Goal: Task Accomplishment & Management: Use online tool/utility

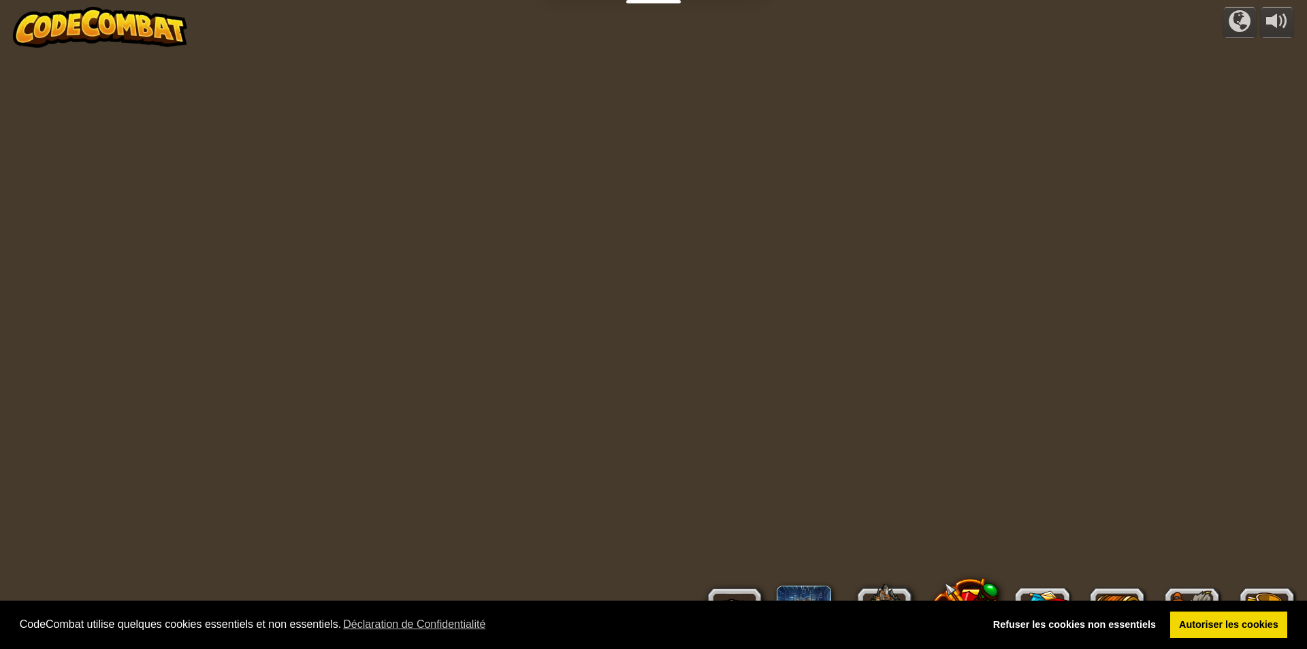
select select "fr"
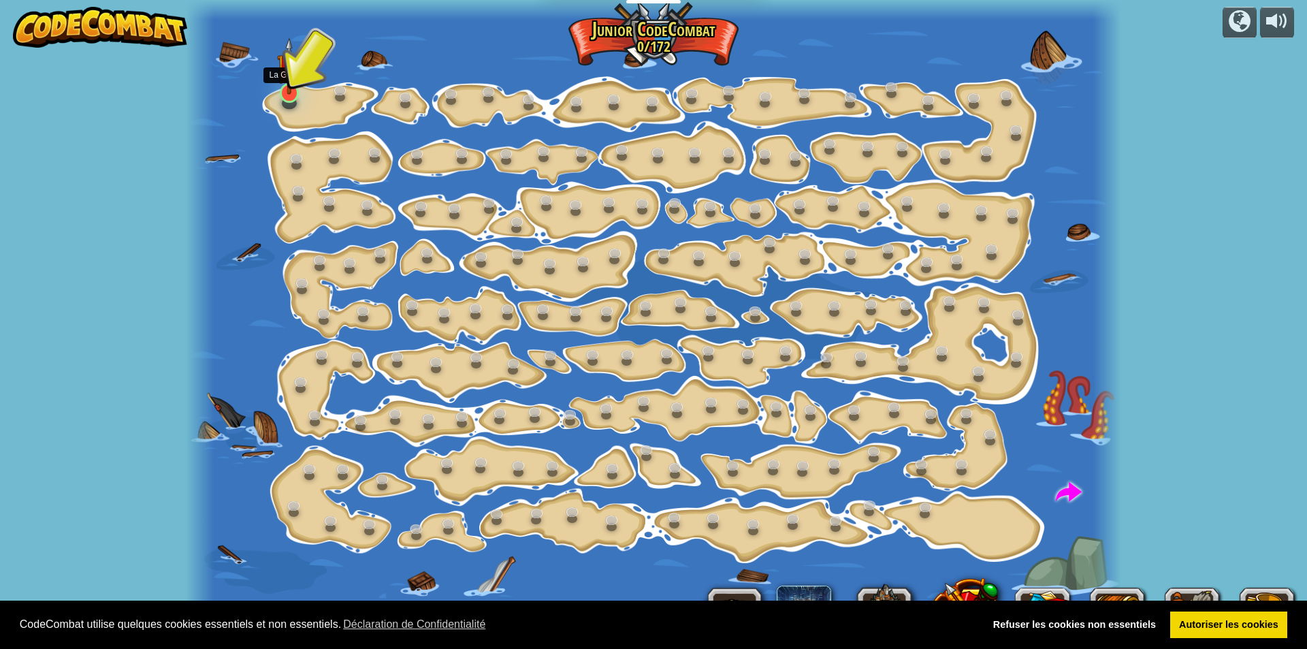
click at [287, 88] on img at bounding box center [289, 65] width 25 height 57
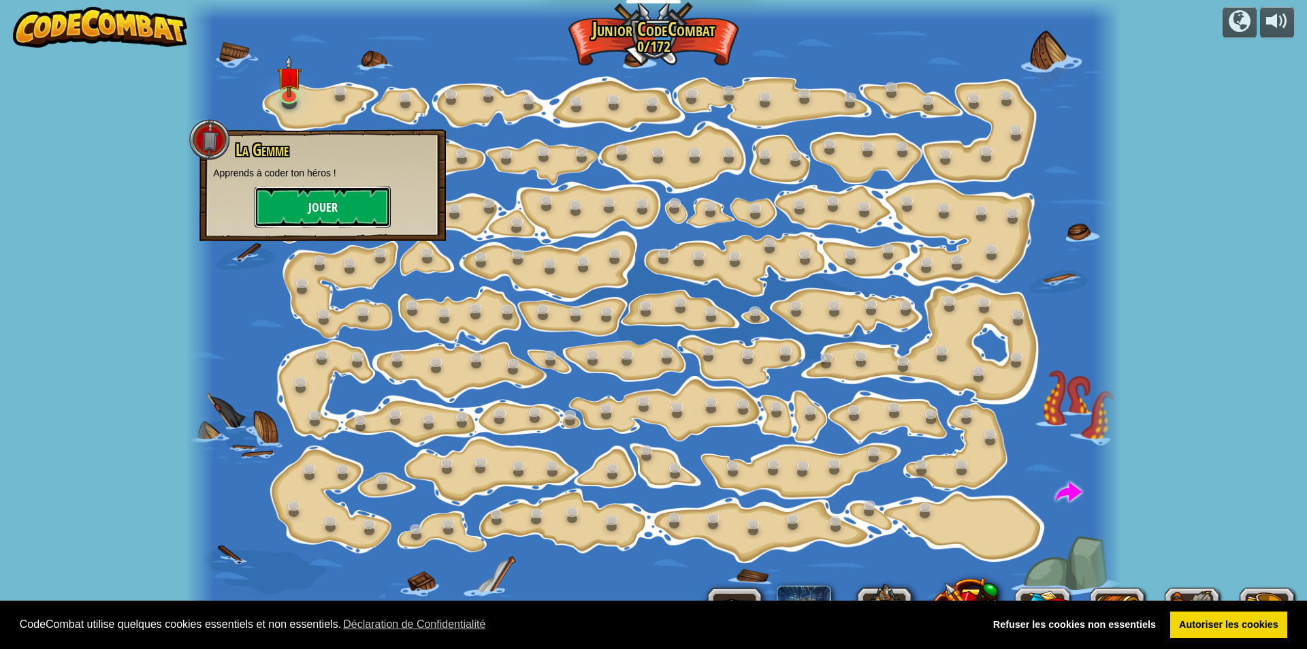
click at [308, 195] on button "Jouer" at bounding box center [323, 207] width 136 height 41
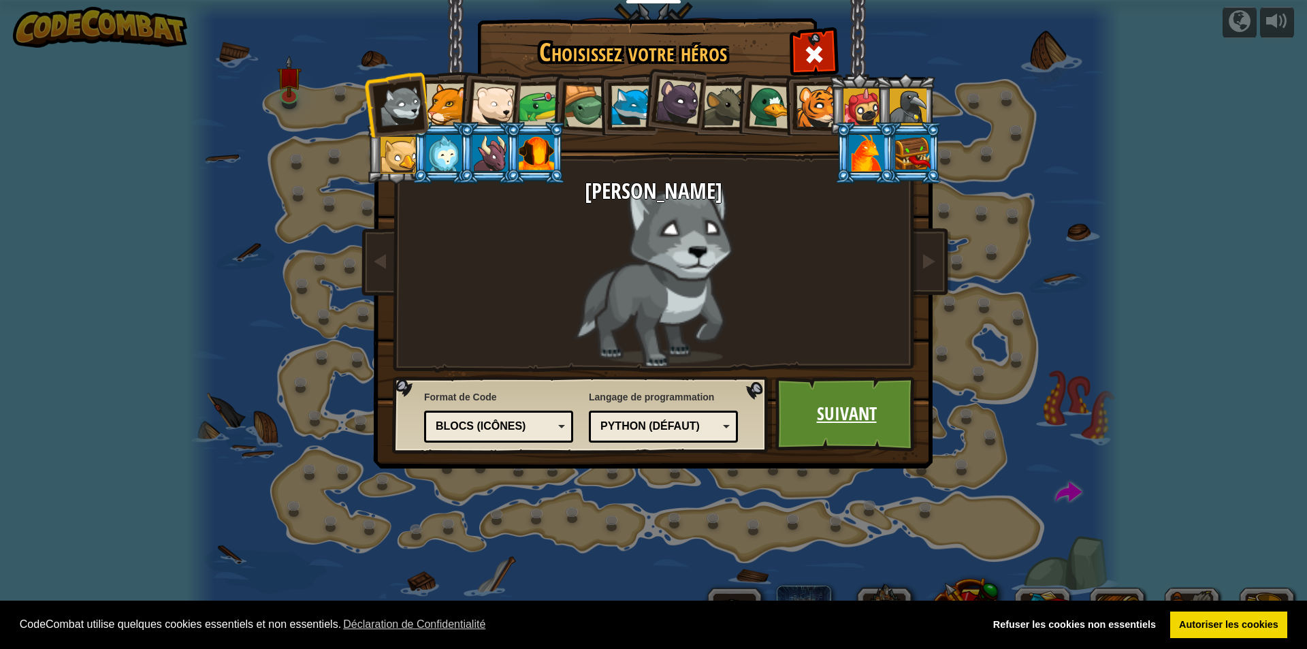
click at [818, 392] on link "Suivant" at bounding box center [846, 413] width 142 height 75
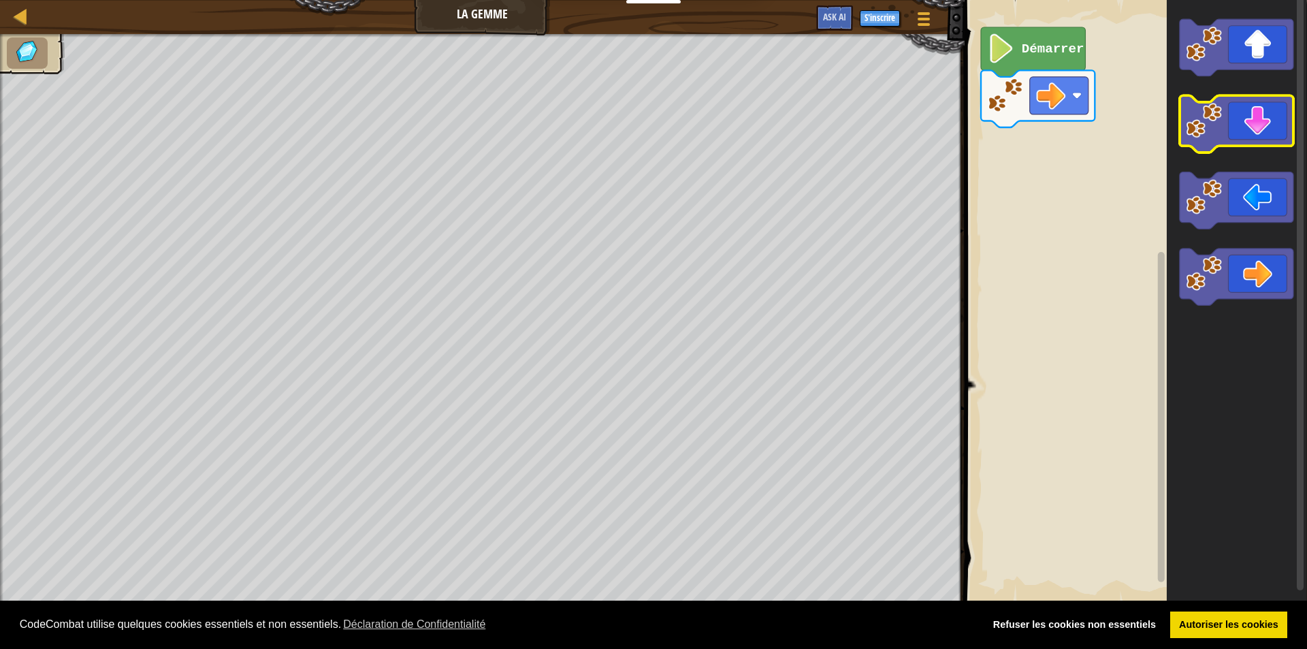
click at [1202, 112] on image "Espace de travail de Blocky" at bounding box center [1204, 121] width 36 height 36
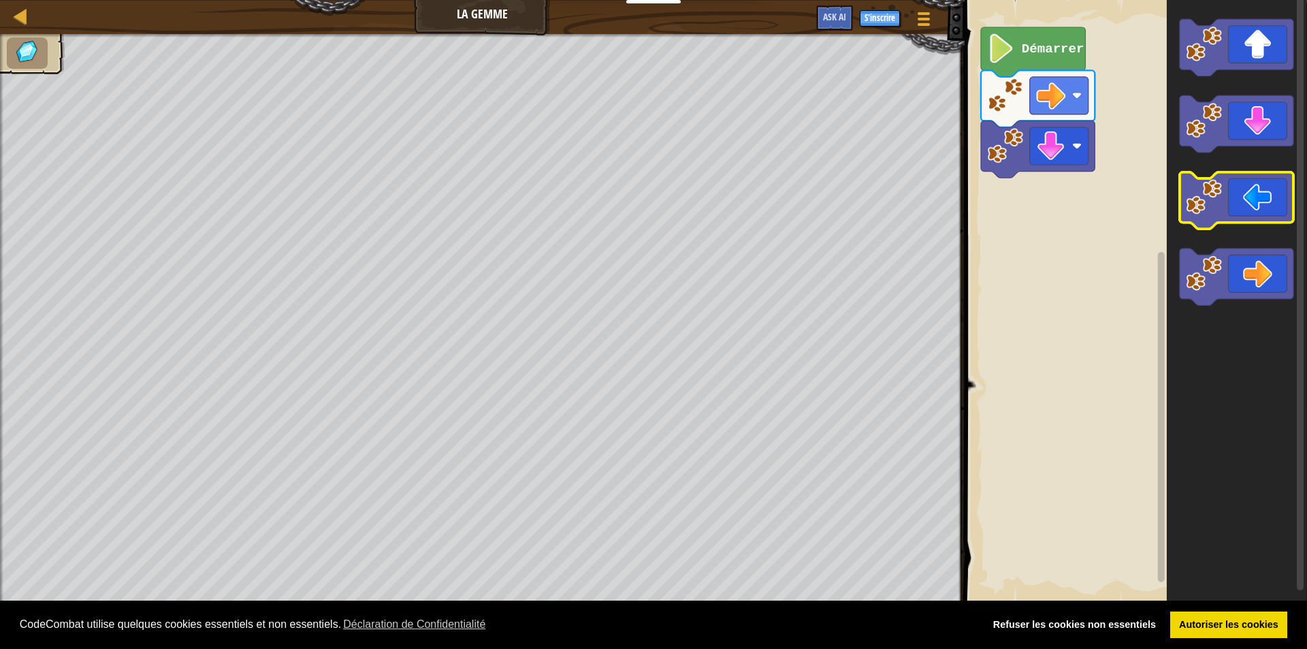
click at [1203, 182] on image "Espace de travail de Blocky" at bounding box center [1204, 197] width 36 height 36
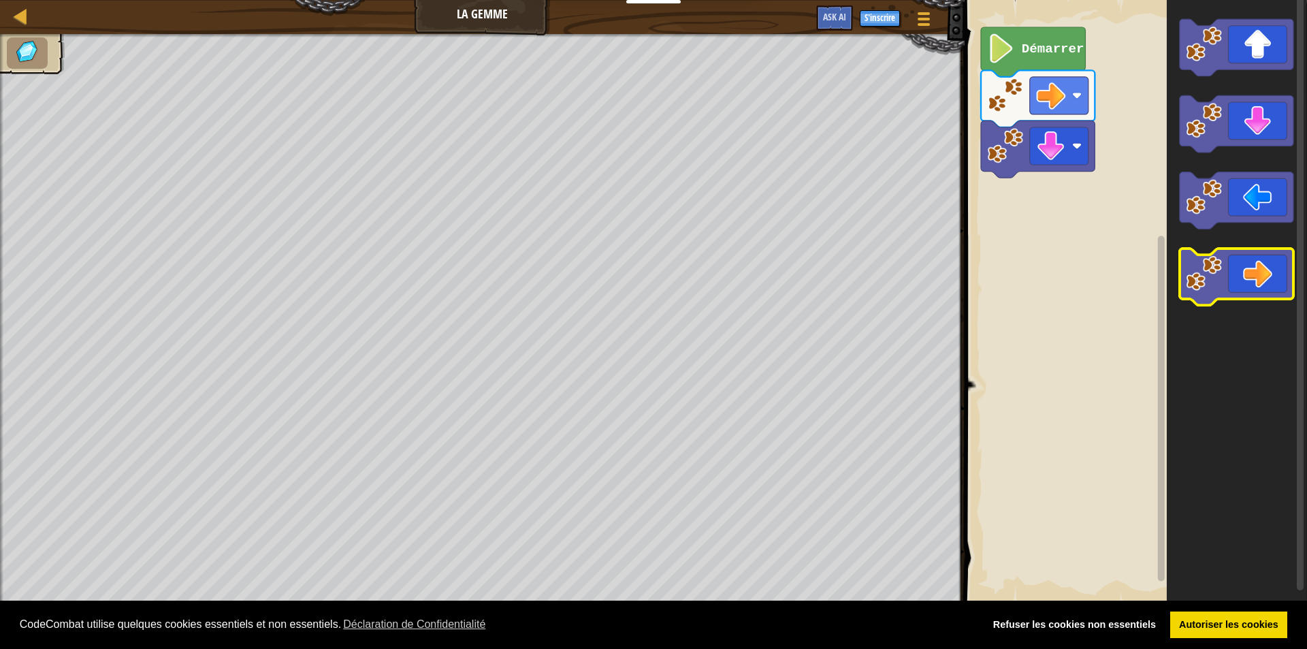
click at [1213, 269] on image "Espace de travail de Blocky" at bounding box center [1204, 273] width 36 height 36
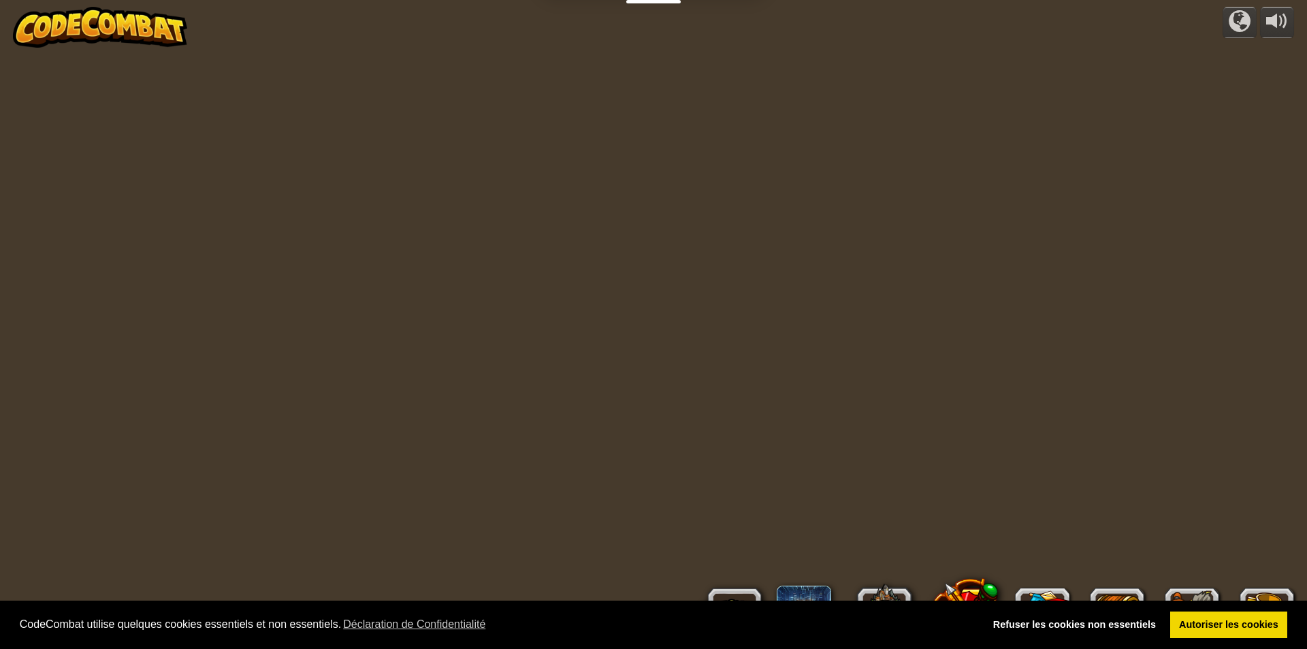
select select "fr"
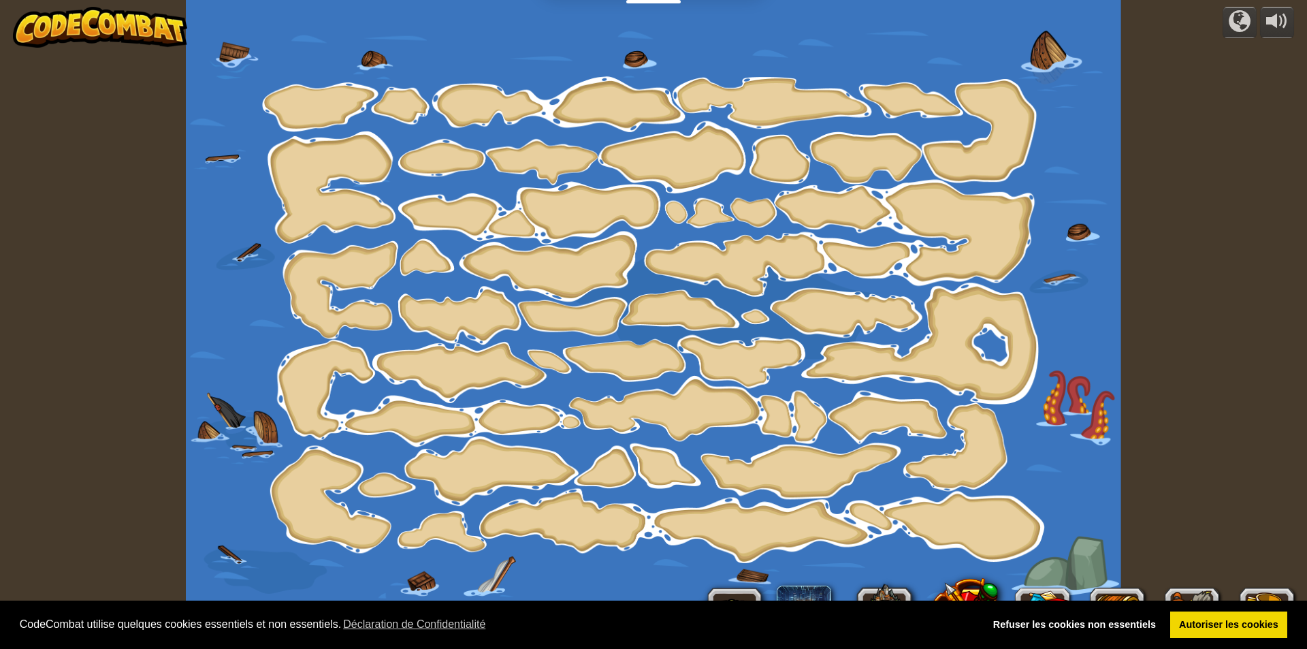
select select "fr"
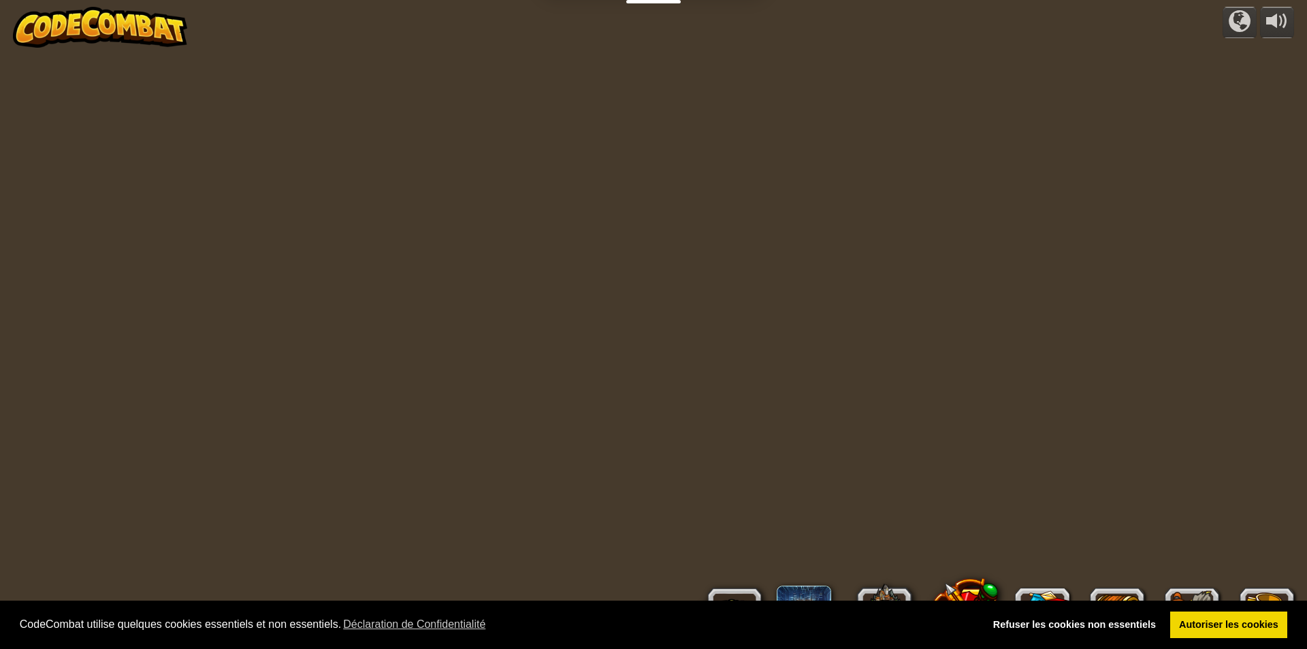
select select "fr"
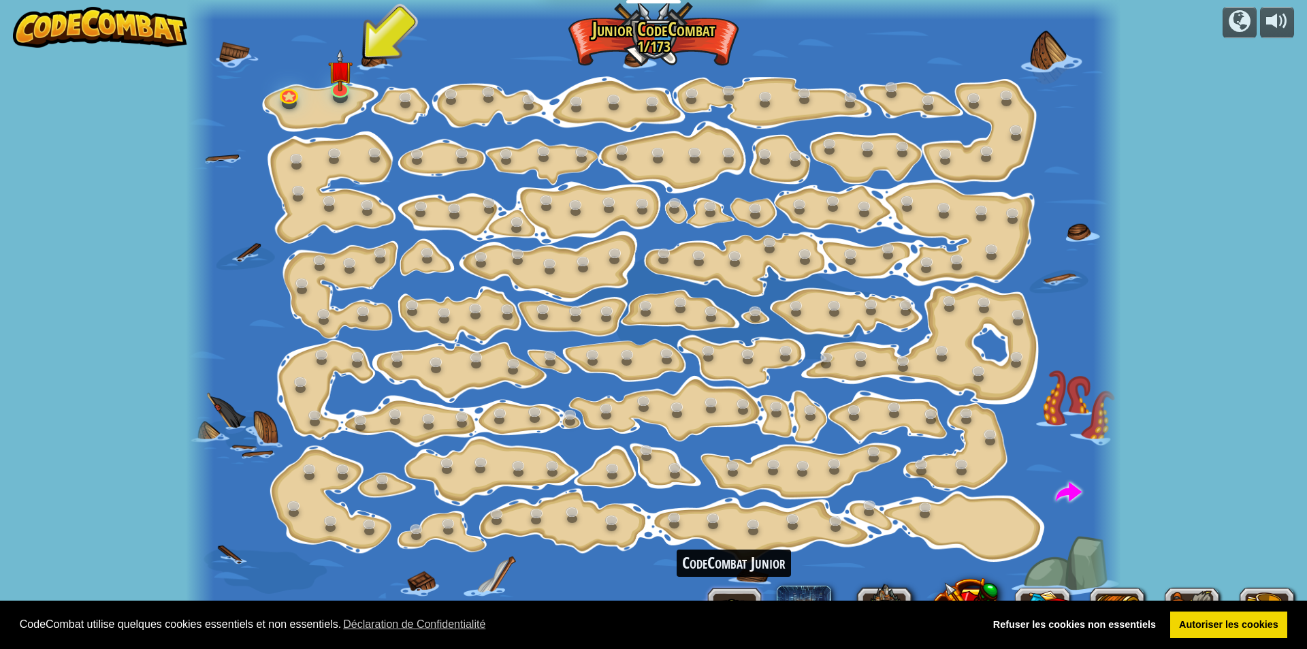
click at [728, 597] on button at bounding box center [734, 614] width 65 height 65
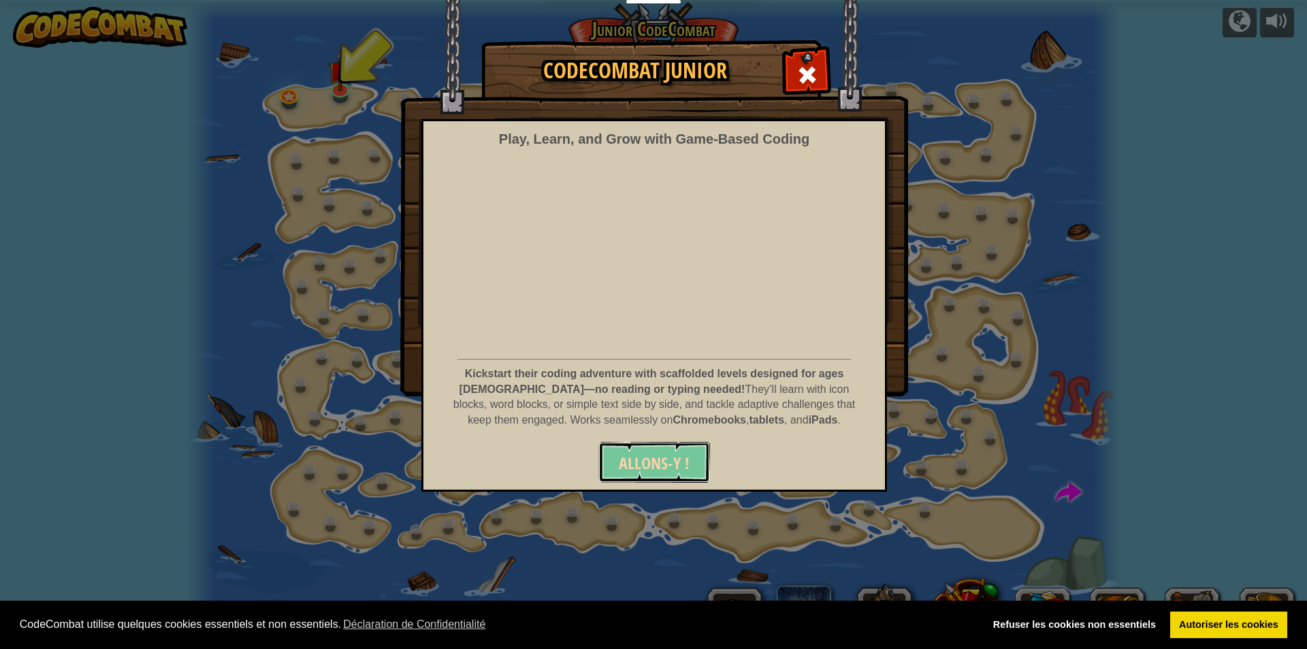
click at [647, 464] on span "Allons-y !" at bounding box center [654, 463] width 71 height 22
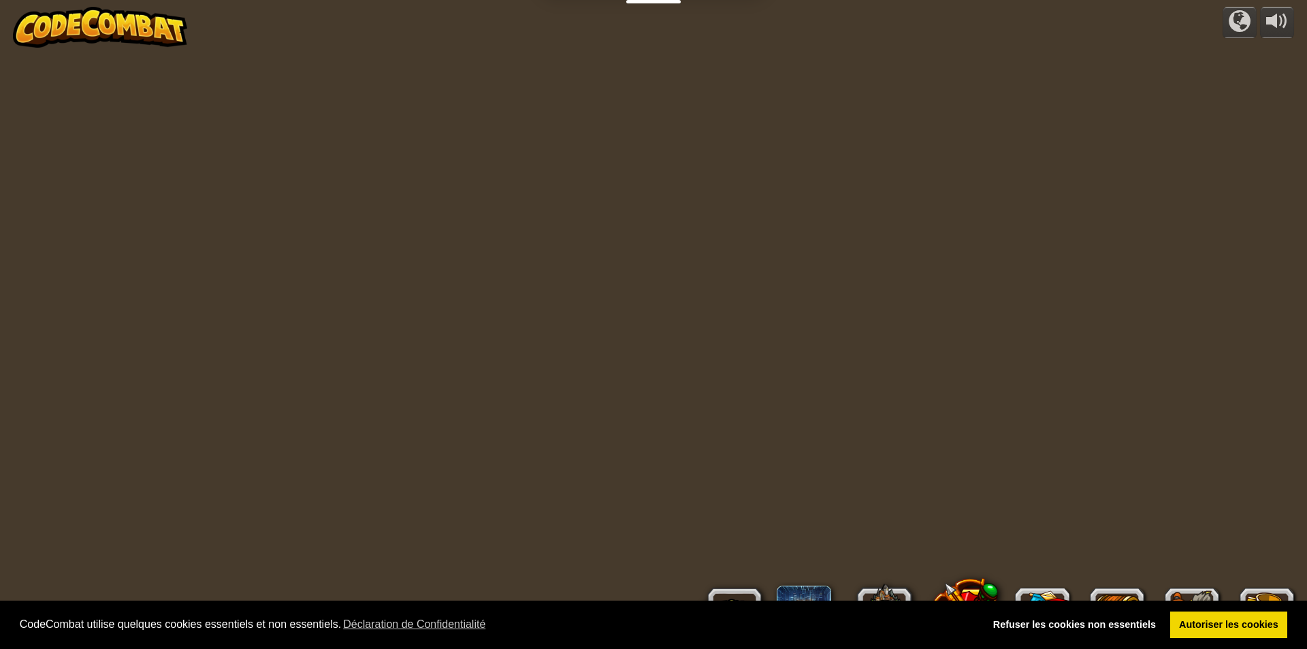
select select "fr"
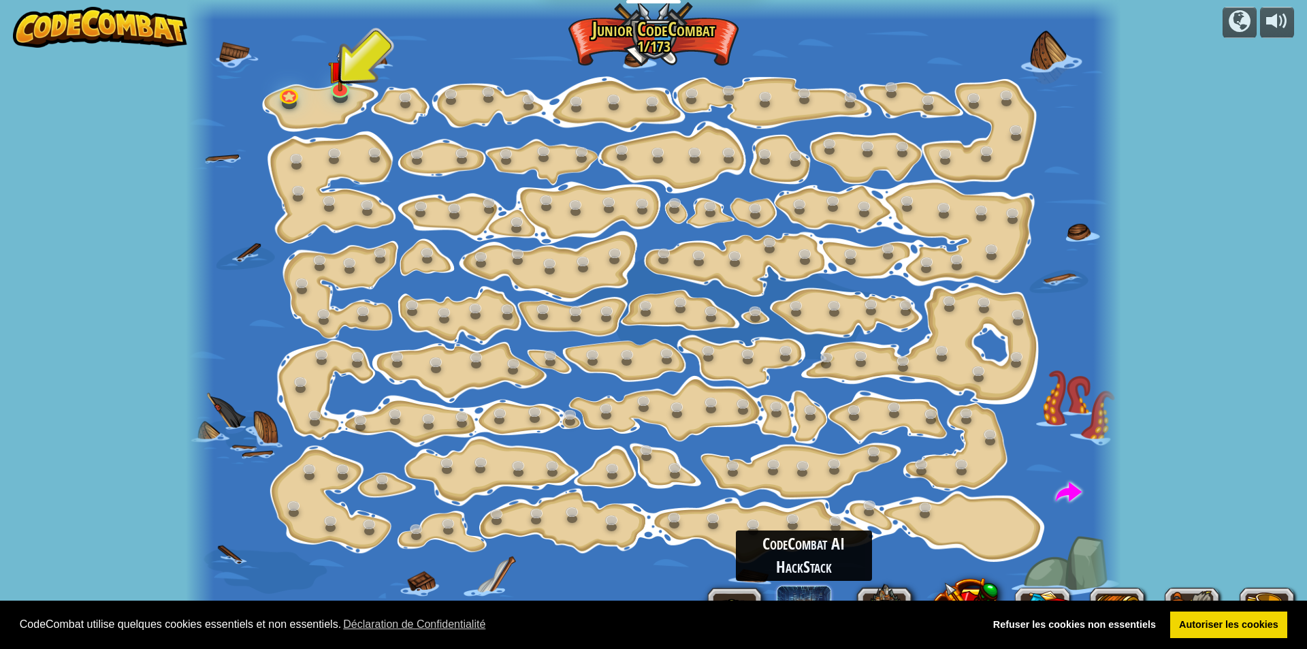
click at [811, 591] on span at bounding box center [804, 612] width 54 height 54
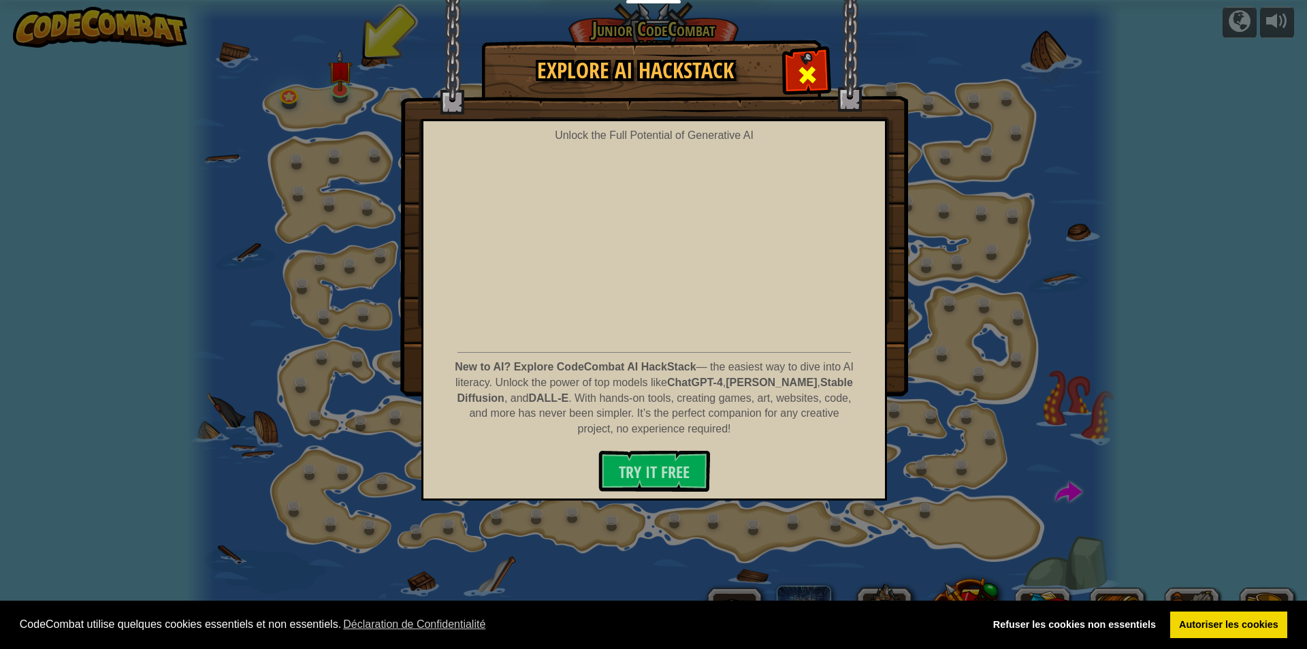
click at [813, 64] on span at bounding box center [807, 75] width 22 height 22
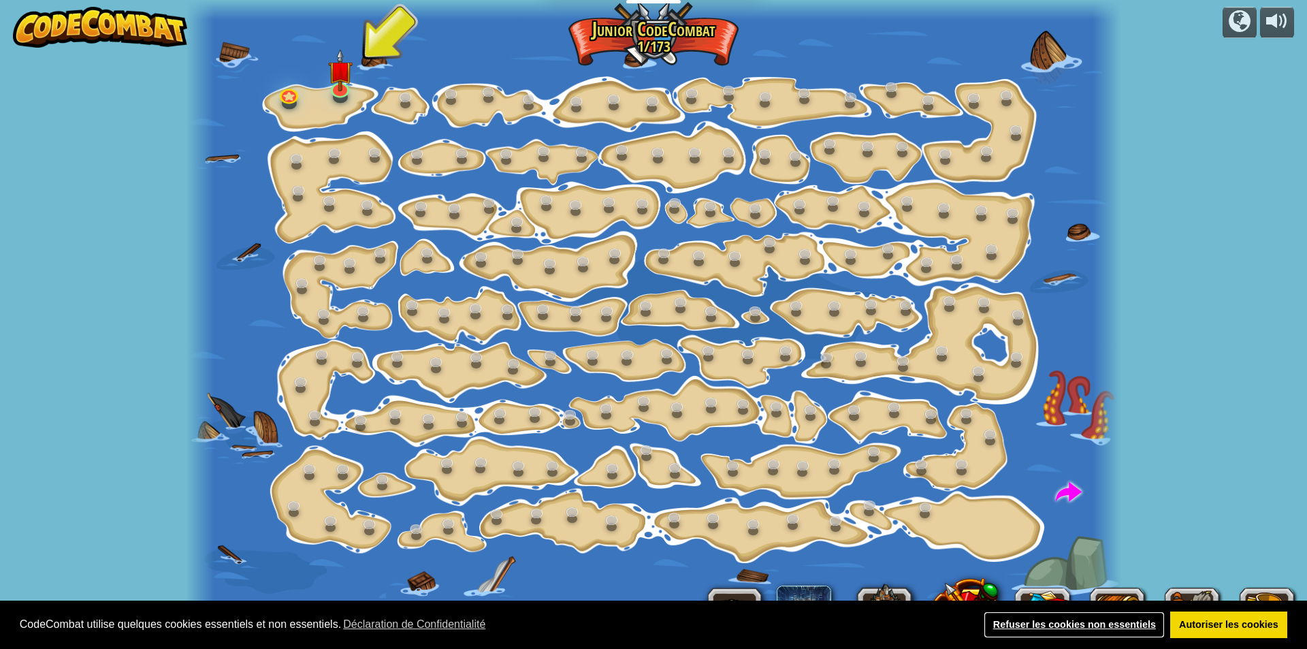
click at [1014, 624] on link "Refuser les cookies non essentiels" at bounding box center [1074, 624] width 181 height 27
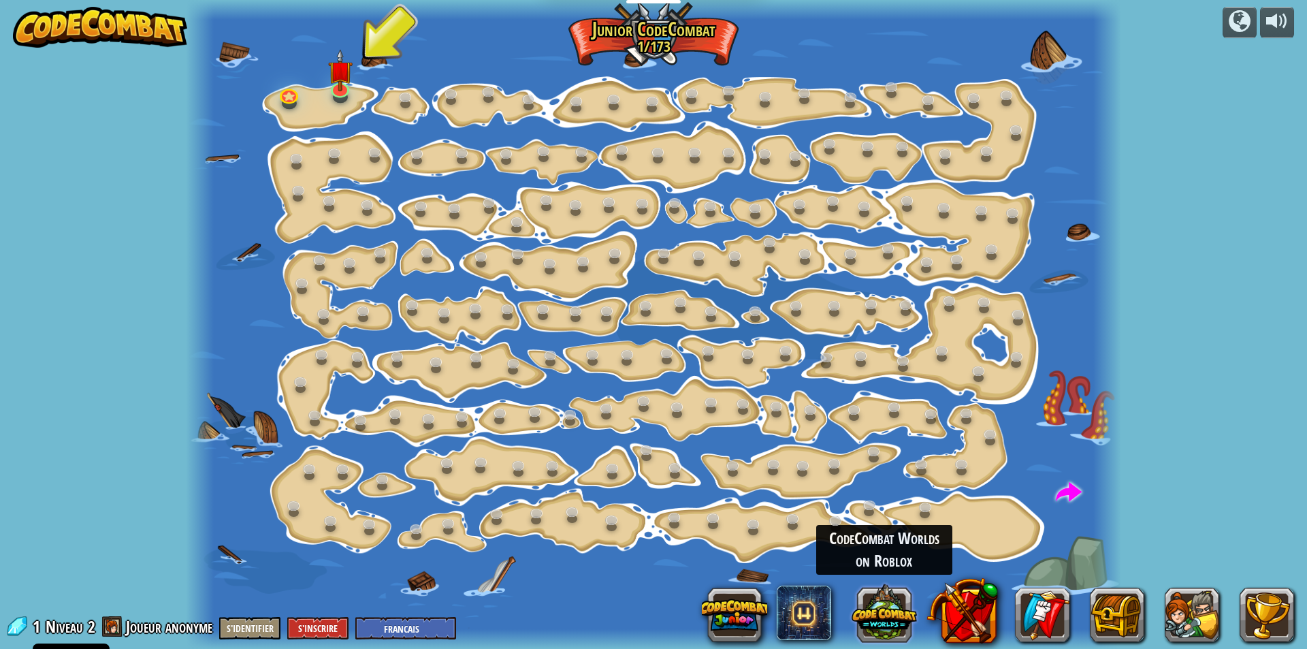
click at [892, 617] on button at bounding box center [884, 612] width 65 height 65
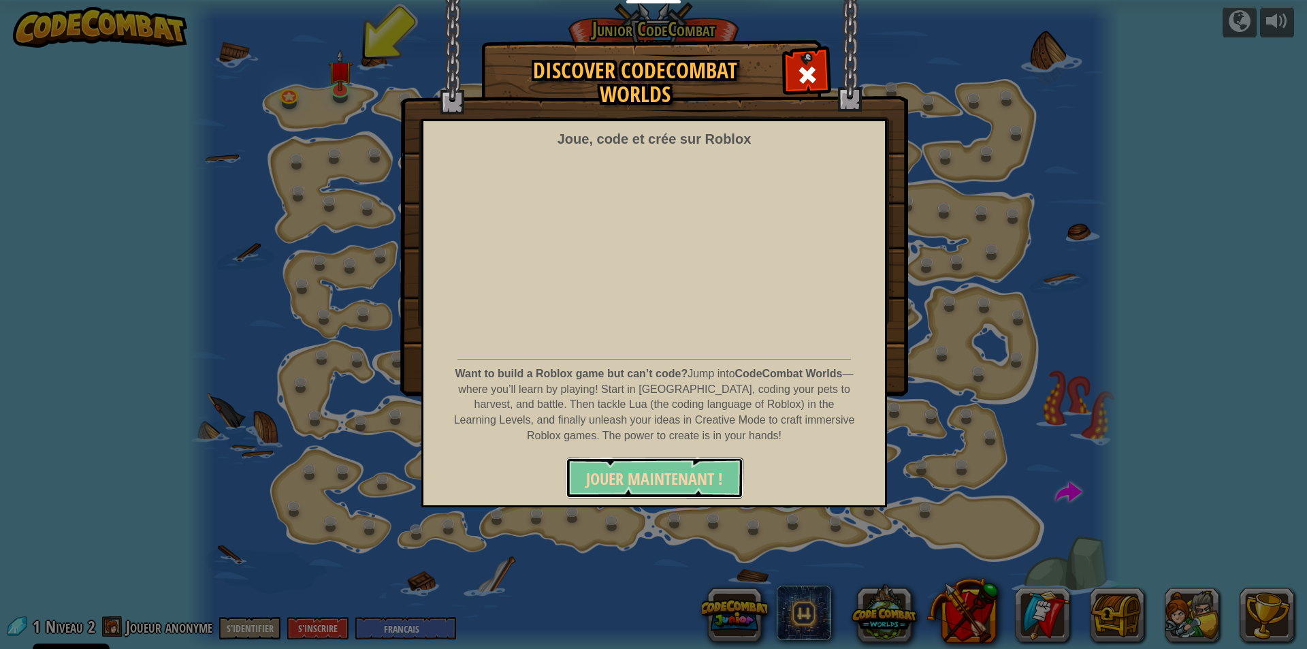
click at [694, 477] on span "JOUER MAINTENANT !" at bounding box center [654, 479] width 137 height 22
click at [803, 75] on span at bounding box center [807, 75] width 22 height 22
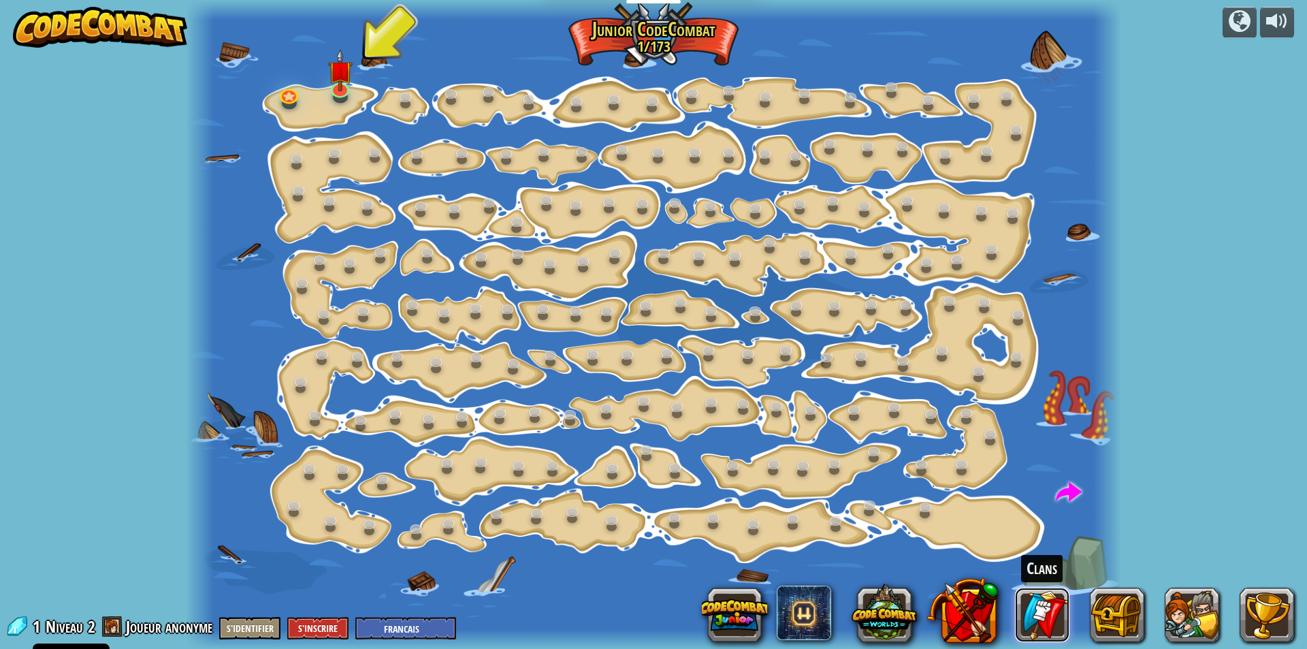
click at [1037, 622] on link at bounding box center [1042, 614] width 54 height 54
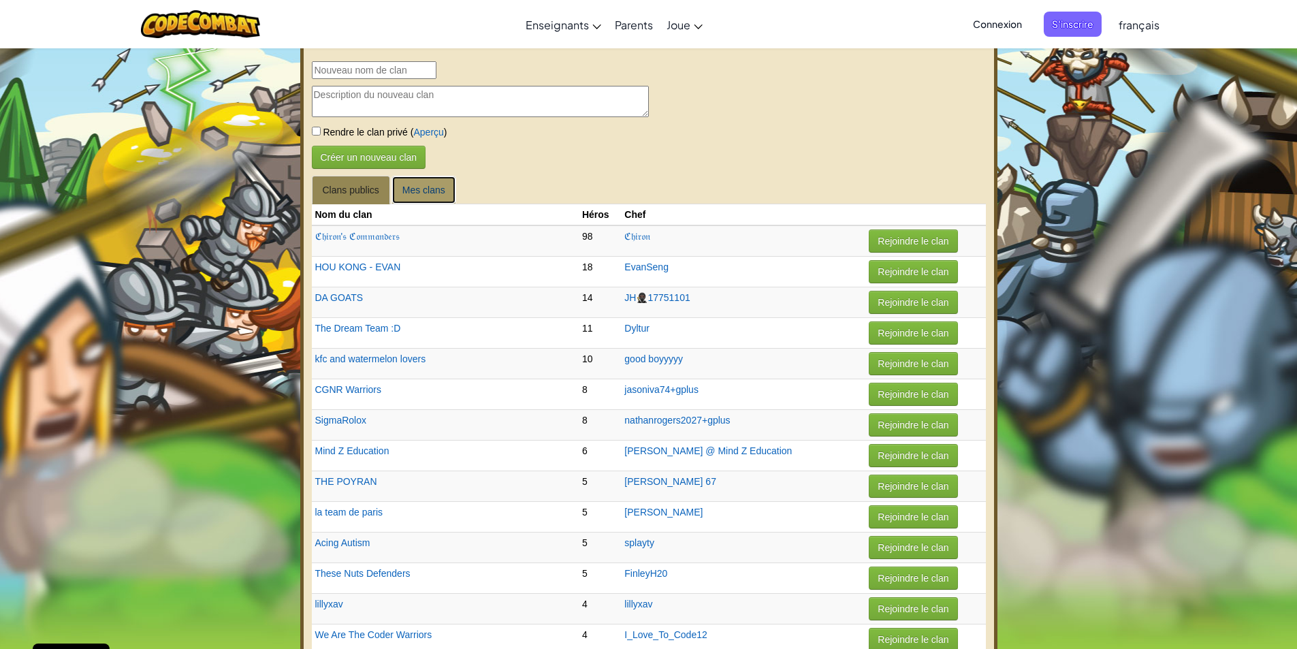
click at [419, 193] on link "Mes clans" at bounding box center [423, 190] width 65 height 29
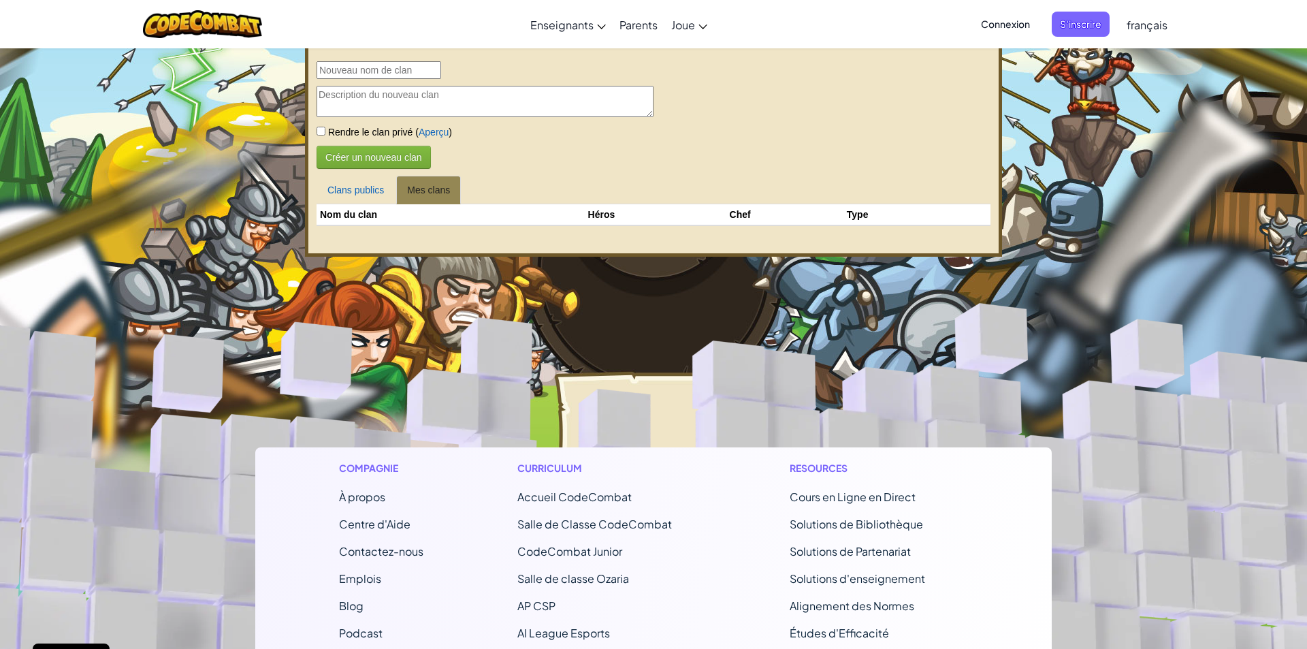
select select "fr"
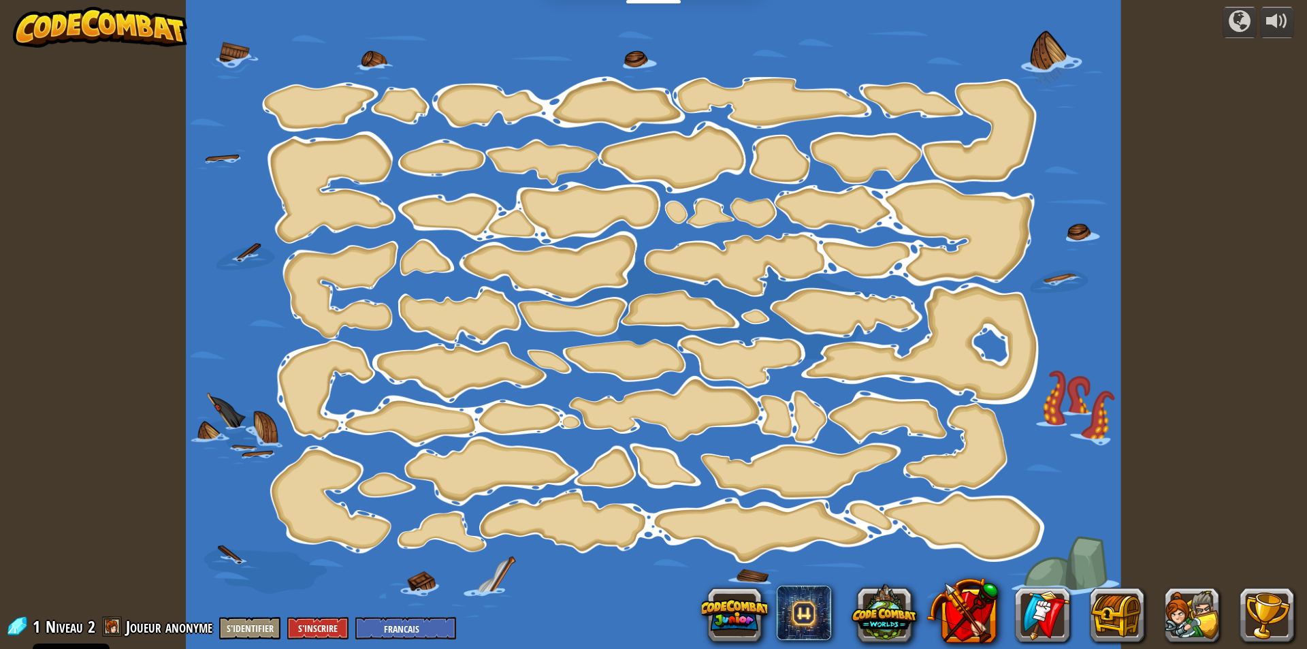
select select "fr"
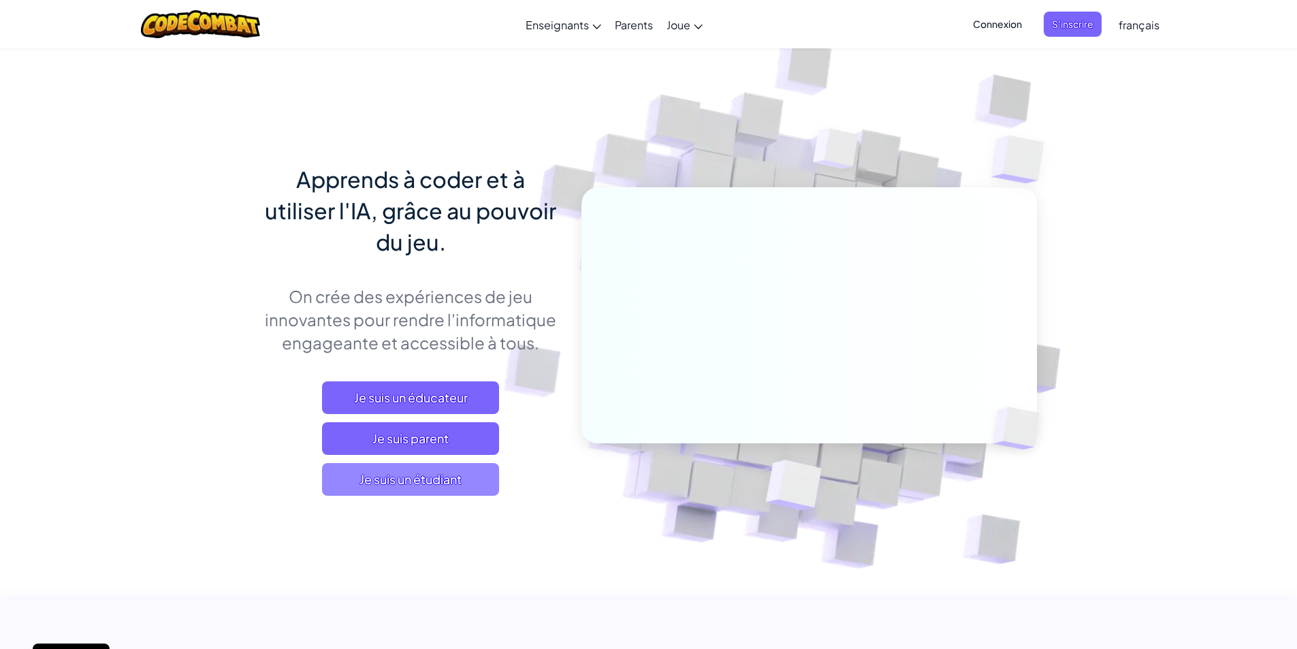
click at [403, 470] on span "Je suis un étudiant" at bounding box center [410, 479] width 177 height 33
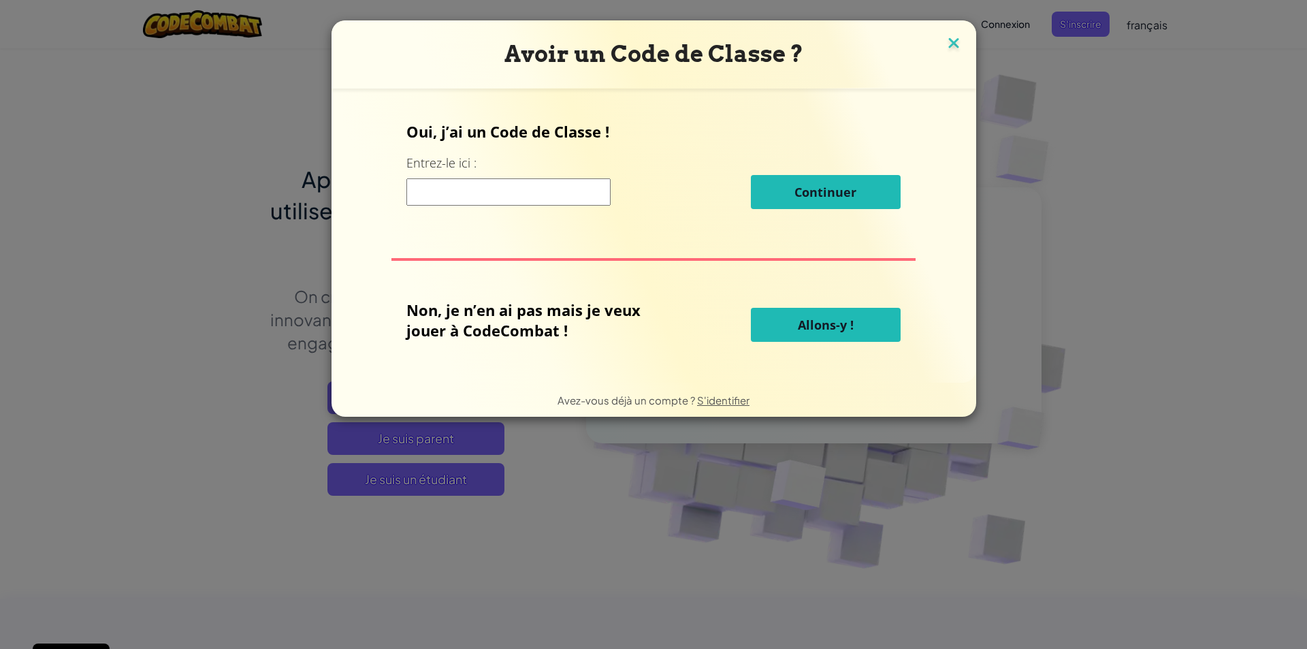
click at [946, 47] on img at bounding box center [954, 44] width 18 height 20
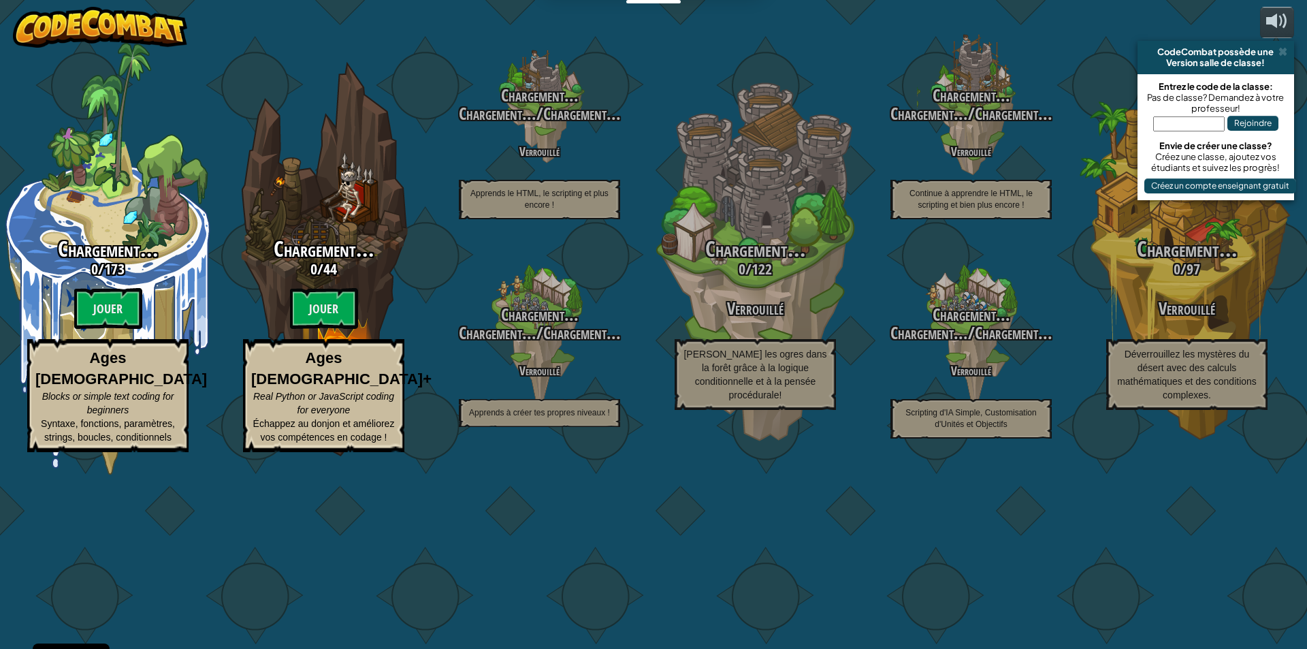
select select "fr"
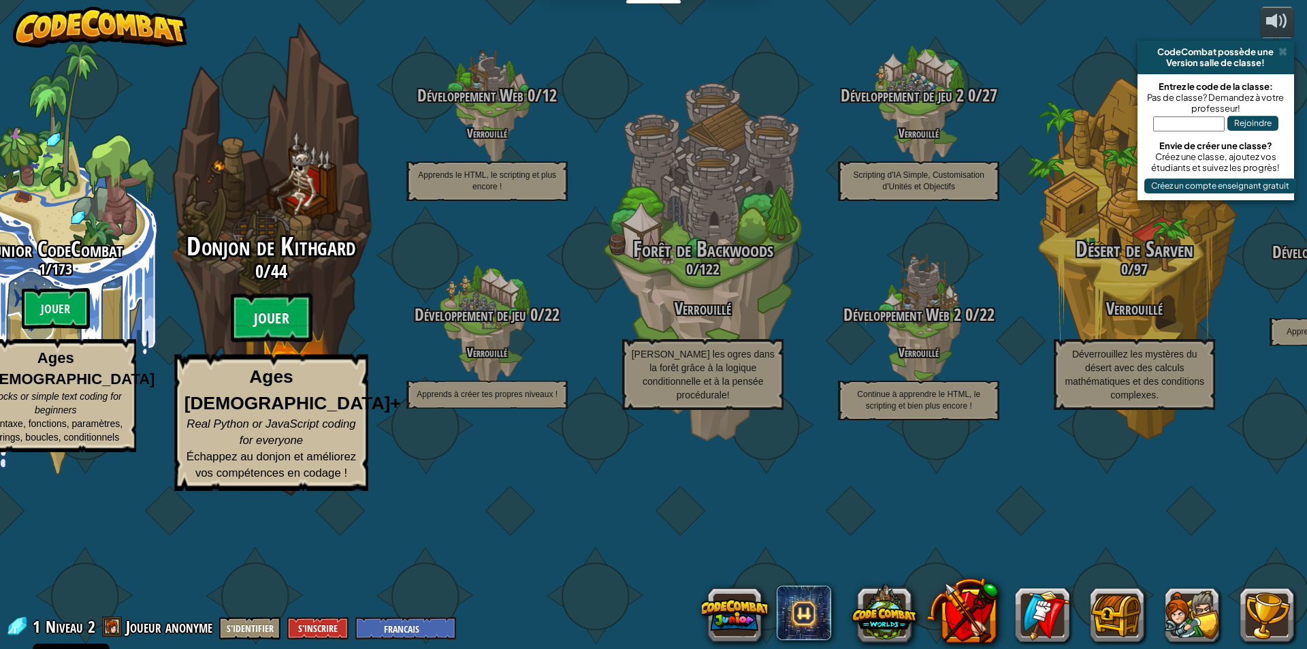
click at [279, 342] on btn "Jouer" at bounding box center [272, 317] width 82 height 49
select select "fr"
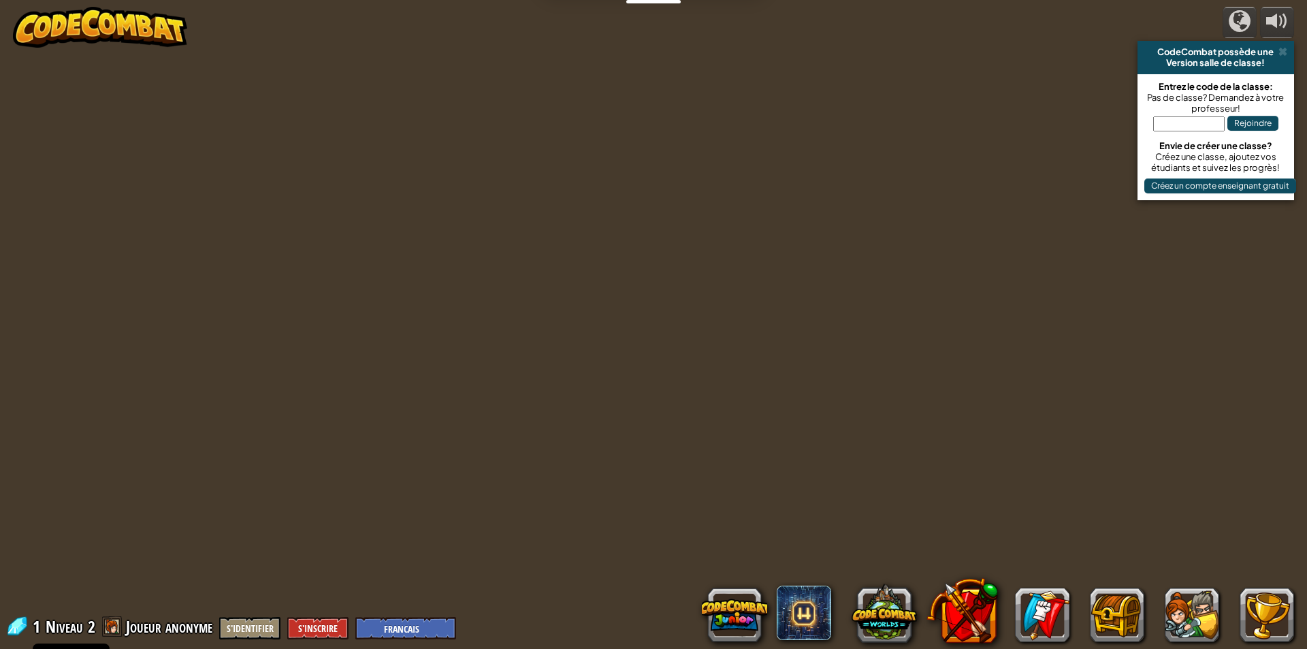
select select "fr"
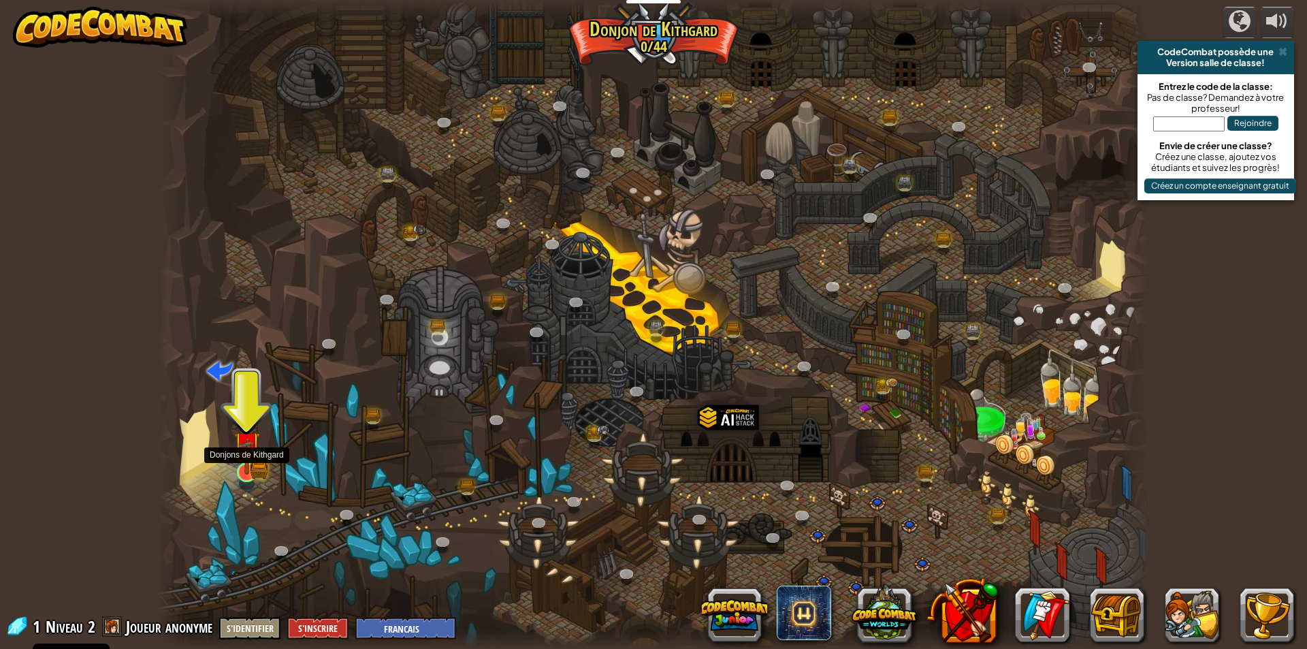
click at [249, 464] on img at bounding box center [246, 444] width 27 height 59
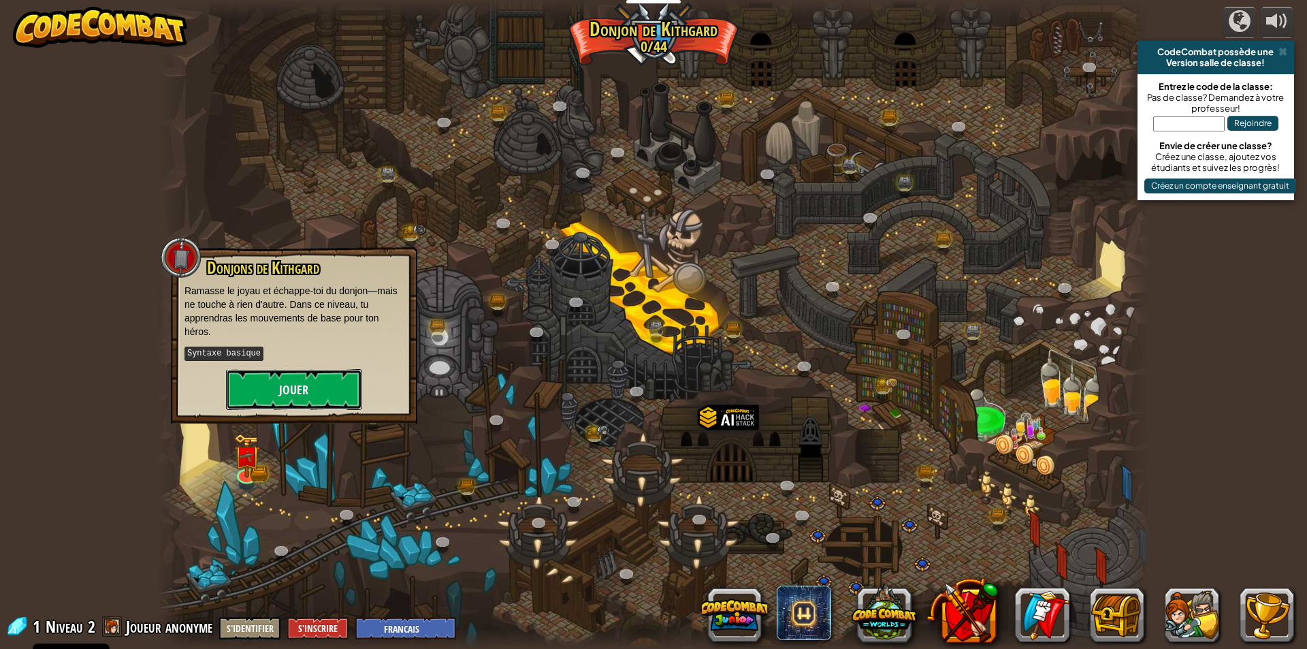
click at [268, 394] on button "Jouer" at bounding box center [294, 389] width 136 height 41
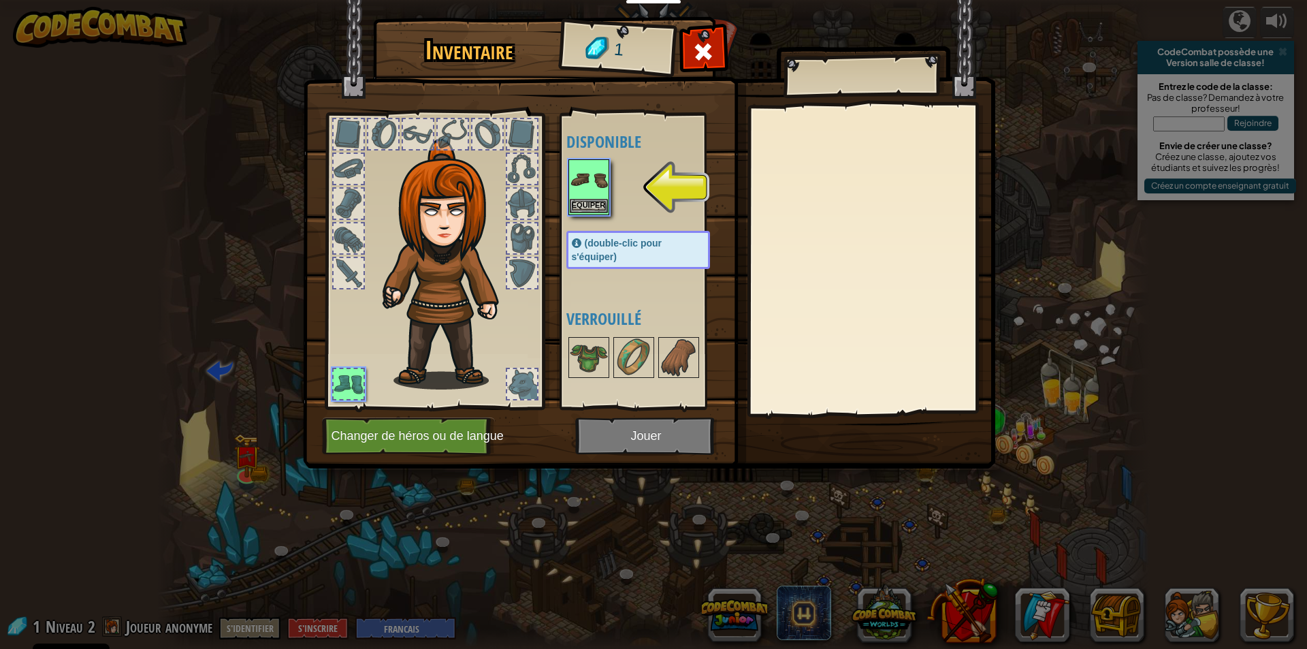
click at [587, 176] on img at bounding box center [589, 180] width 38 height 38
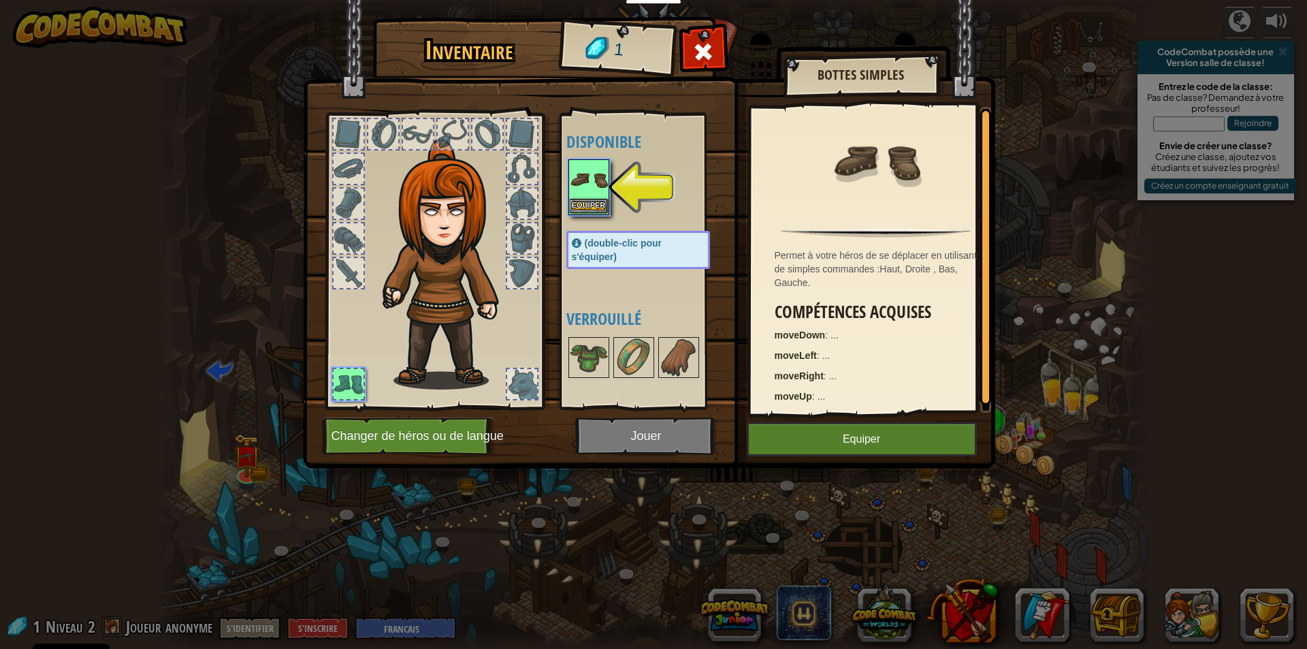
click at [587, 176] on img at bounding box center [589, 180] width 38 height 38
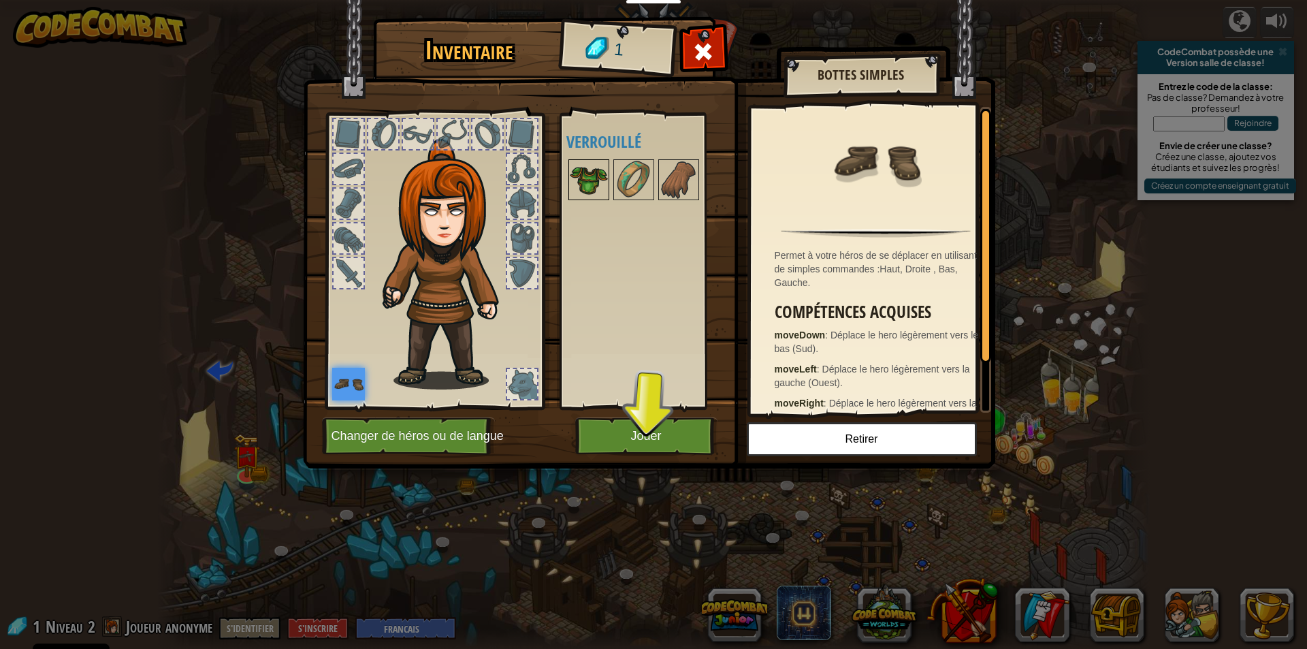
click at [580, 178] on img at bounding box center [589, 180] width 38 height 38
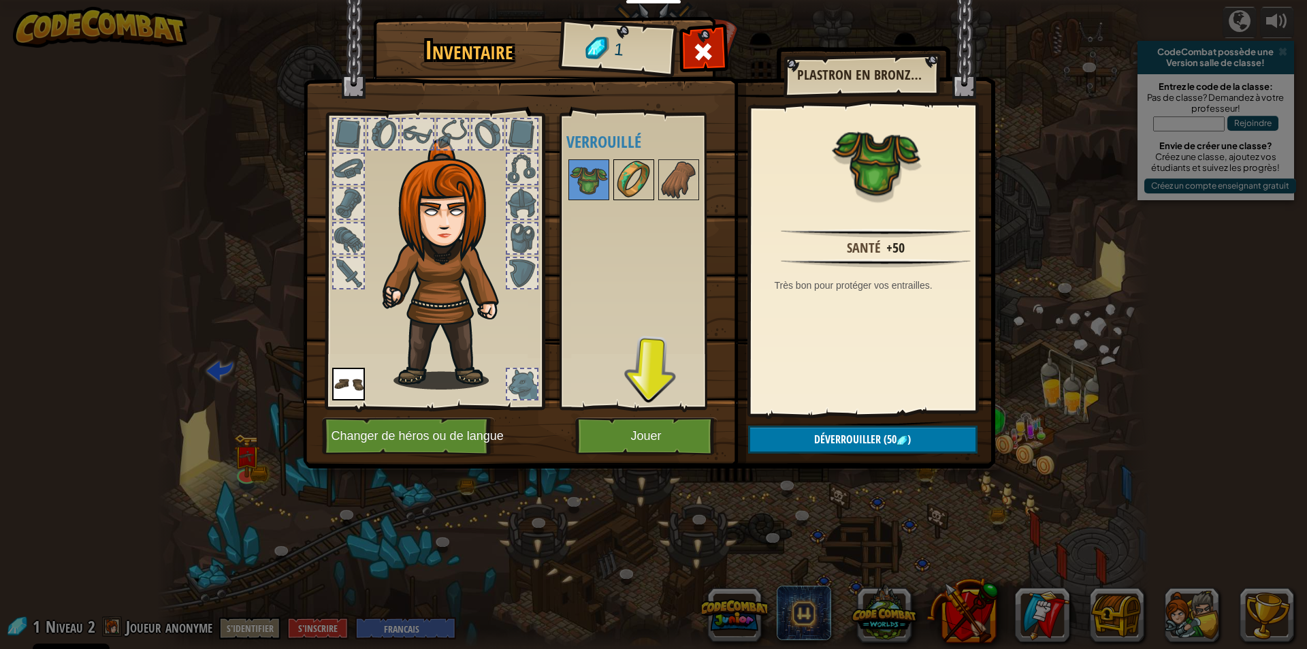
click at [626, 184] on img at bounding box center [634, 180] width 38 height 38
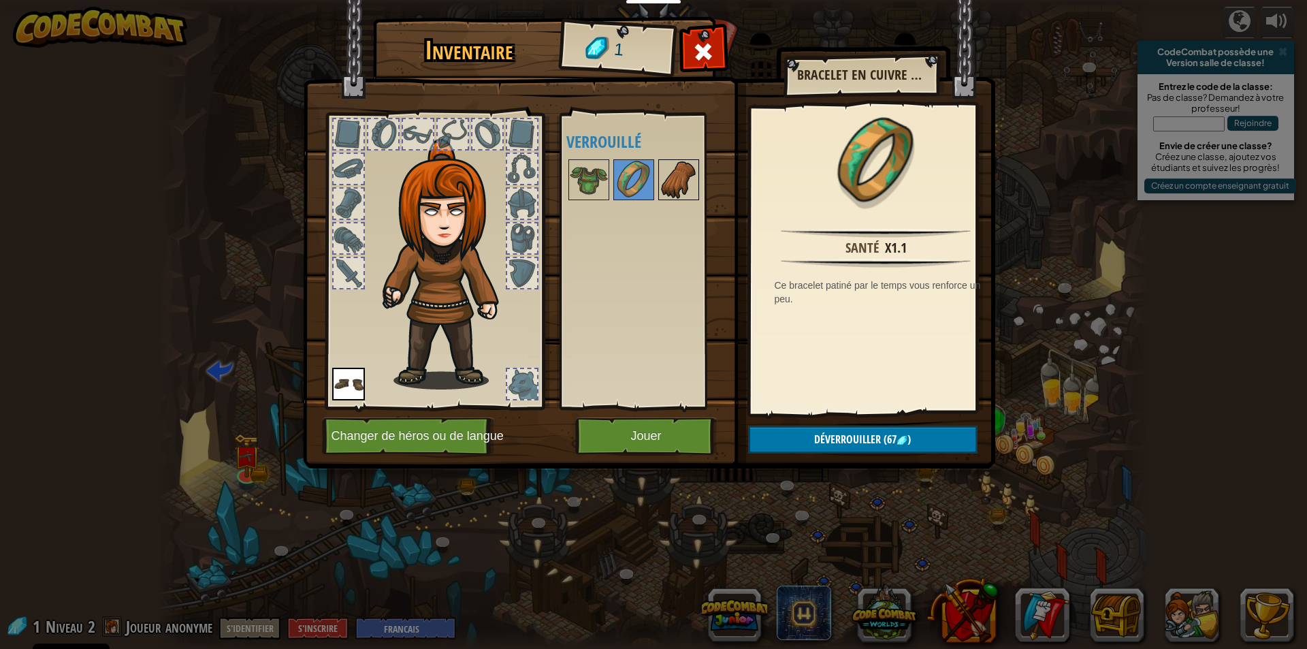
click at [662, 187] on img at bounding box center [679, 180] width 38 height 38
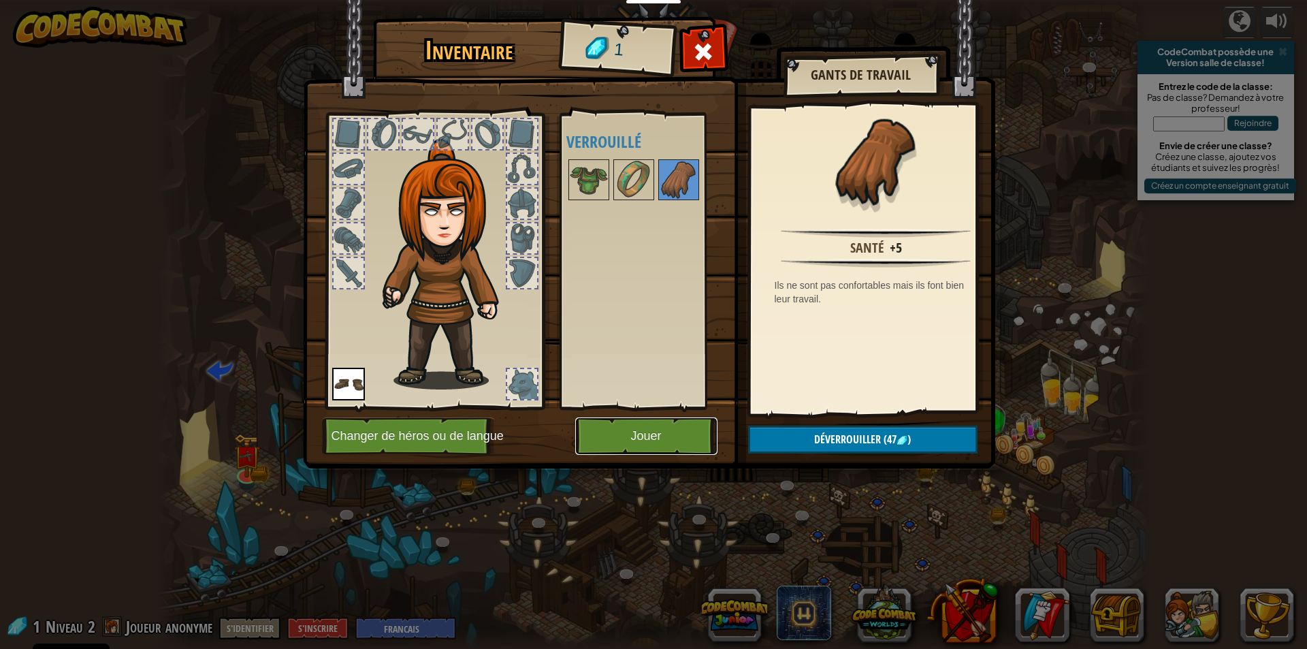
click at [607, 441] on button "Jouer" at bounding box center [646, 435] width 142 height 37
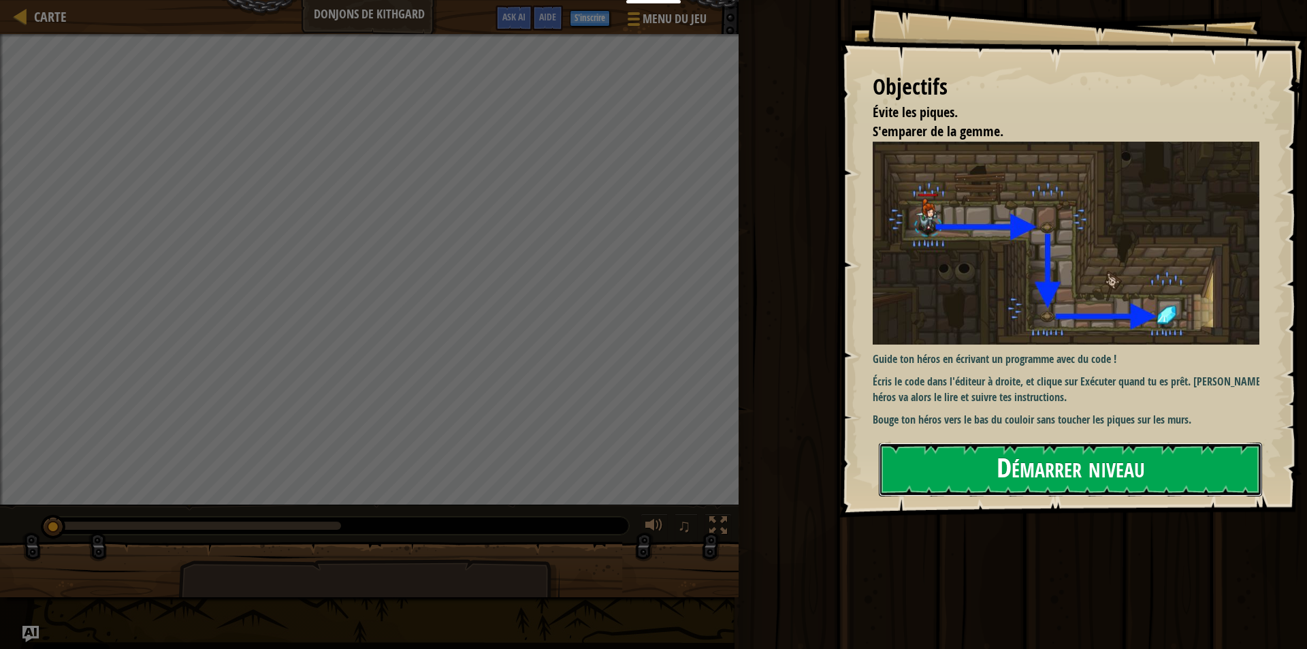
click at [928, 470] on button "Démarrer niveau" at bounding box center [1070, 469] width 383 height 54
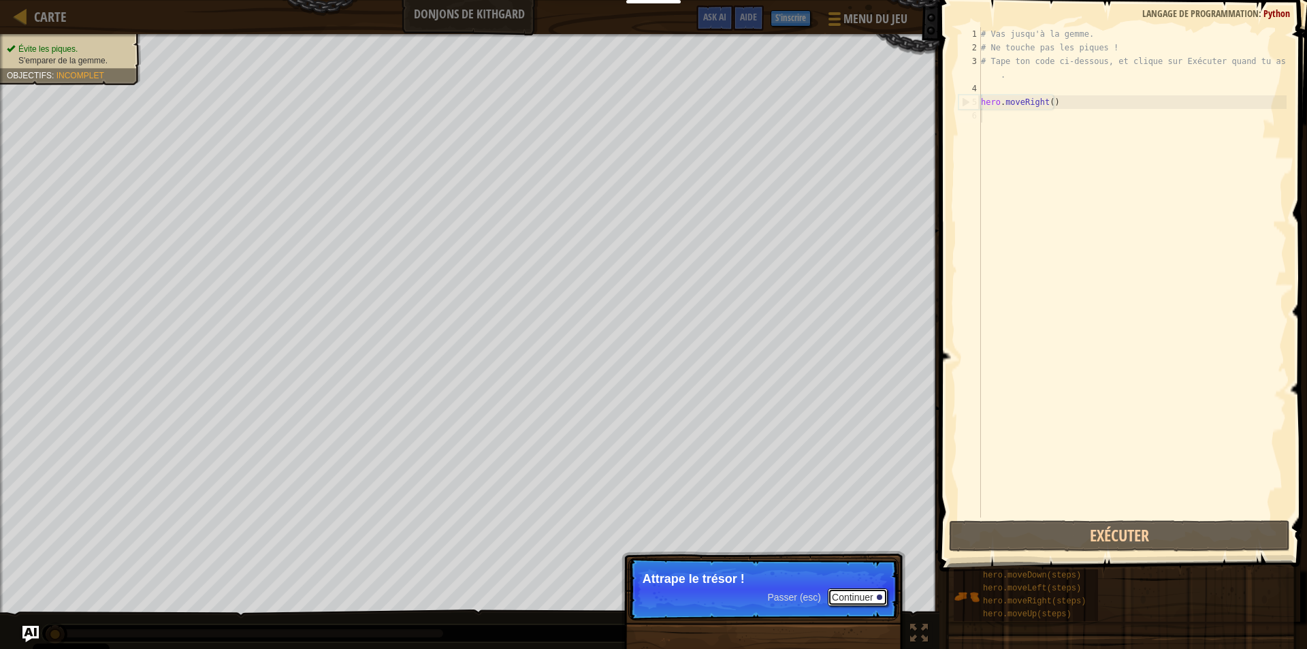
click at [861, 594] on button "Continuer" at bounding box center [858, 597] width 60 height 18
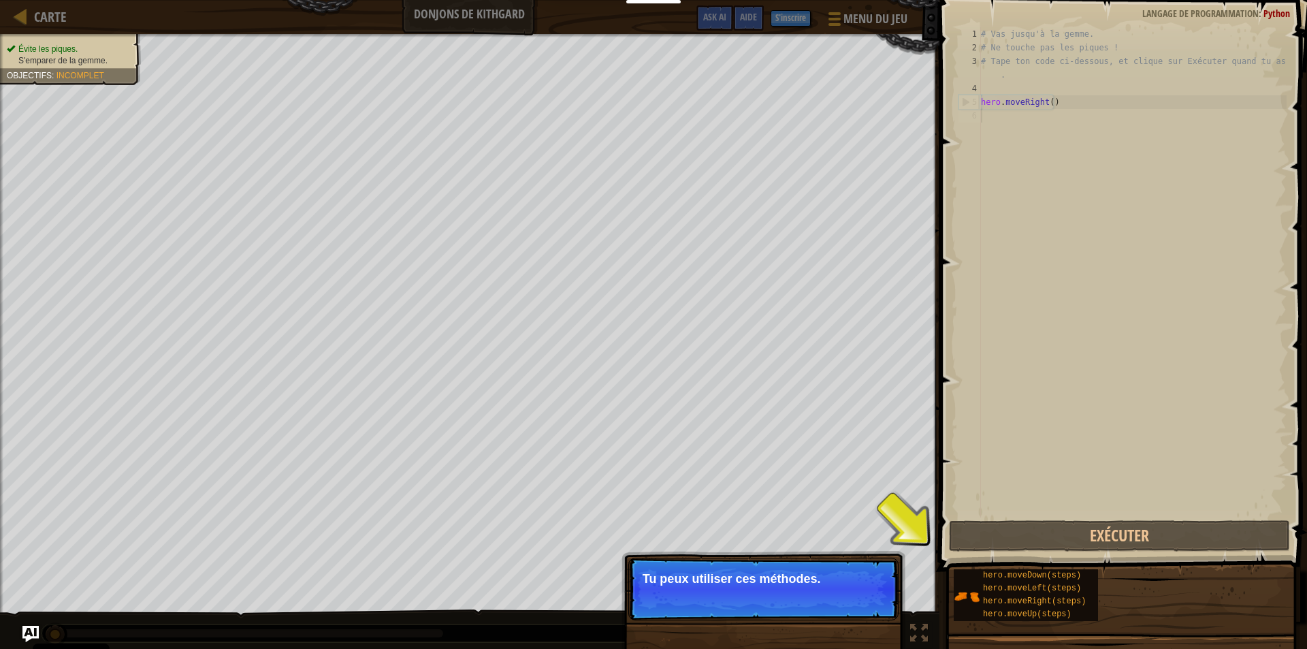
click at [839, 597] on p "Passer (esc) Continuer Tu peux utiliser ces méthodes." at bounding box center [763, 589] width 270 height 63
click at [860, 596] on button "Continuer" at bounding box center [858, 597] width 60 height 18
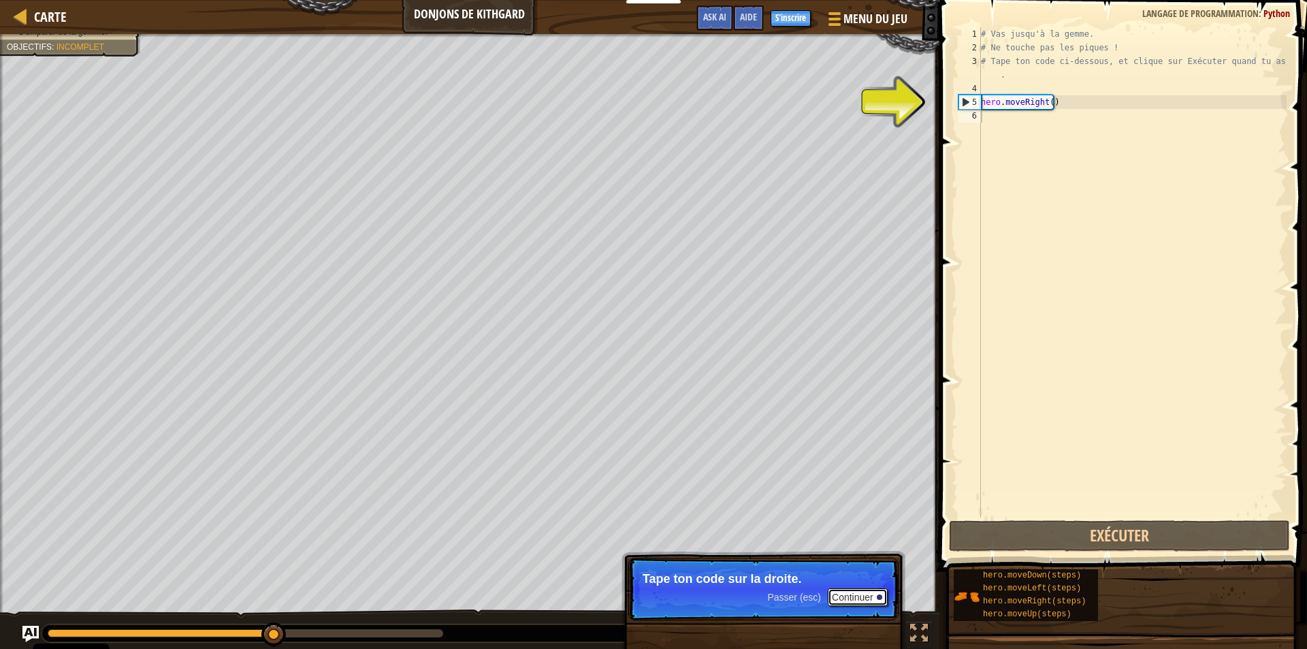
click at [857, 598] on button "Continuer" at bounding box center [858, 597] width 60 height 18
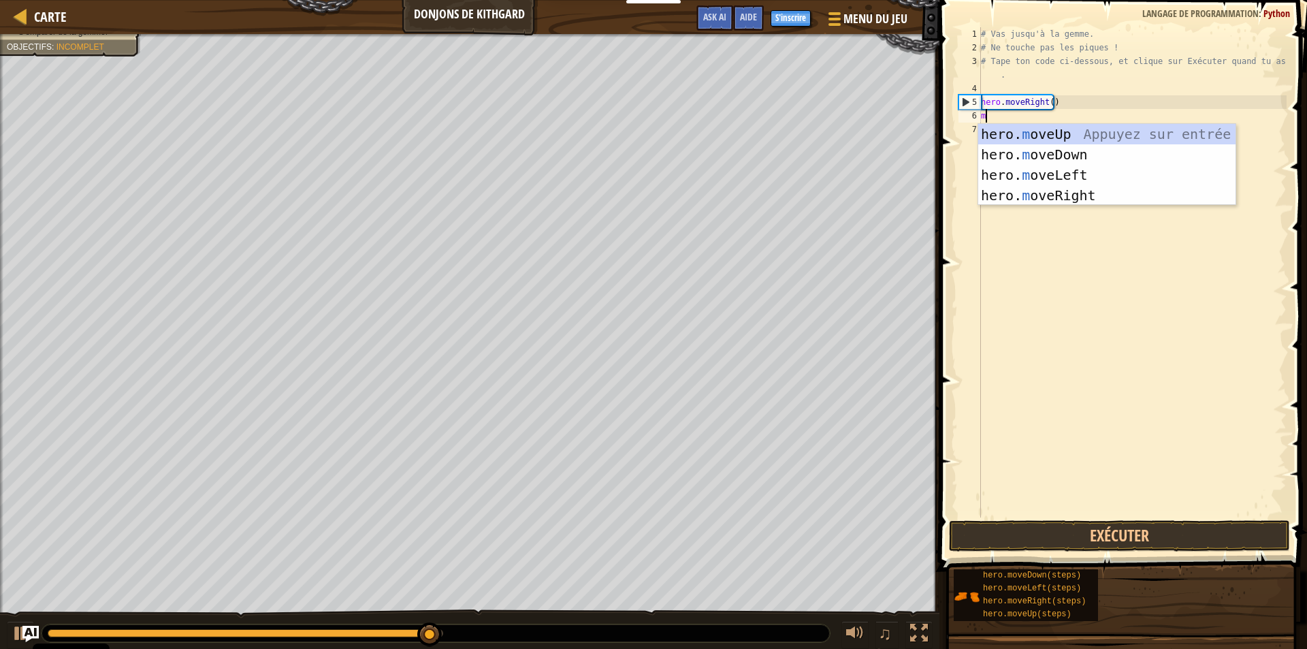
type textarea "mo"
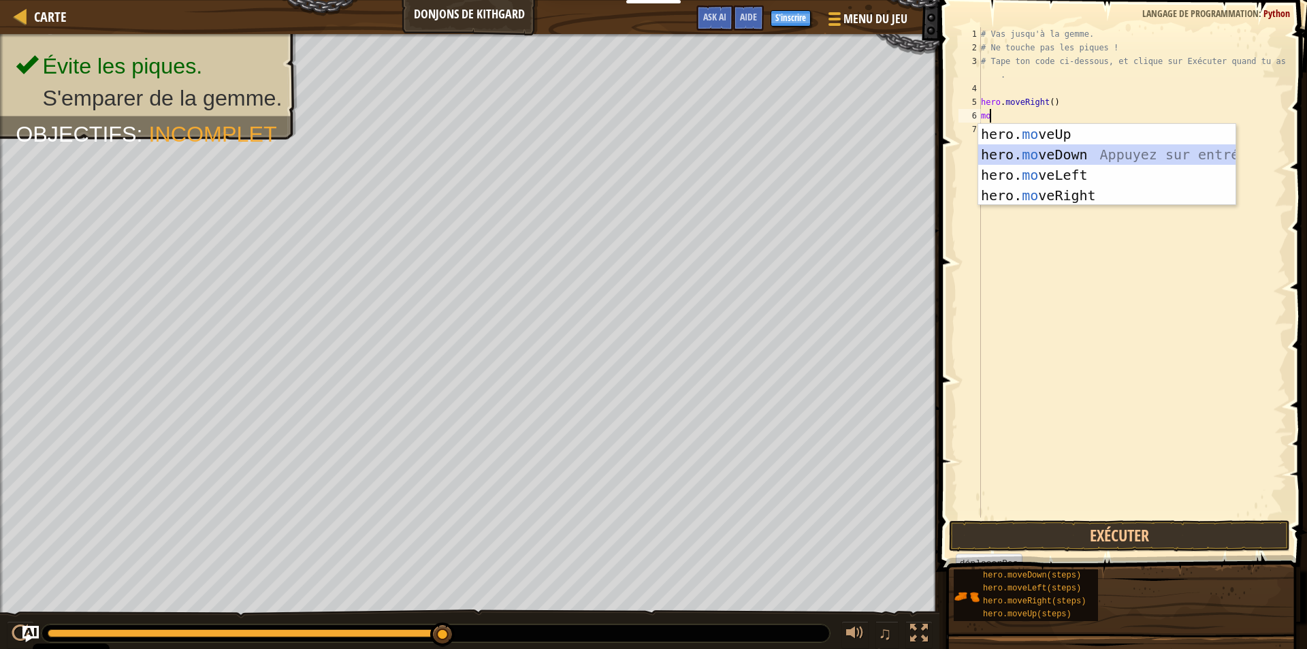
click at [1016, 150] on div "hero. mo veUp Appuyez sur entrée hero. mo veDown Appuyez sur entrée hero. mo ve…" at bounding box center [1106, 185] width 257 height 123
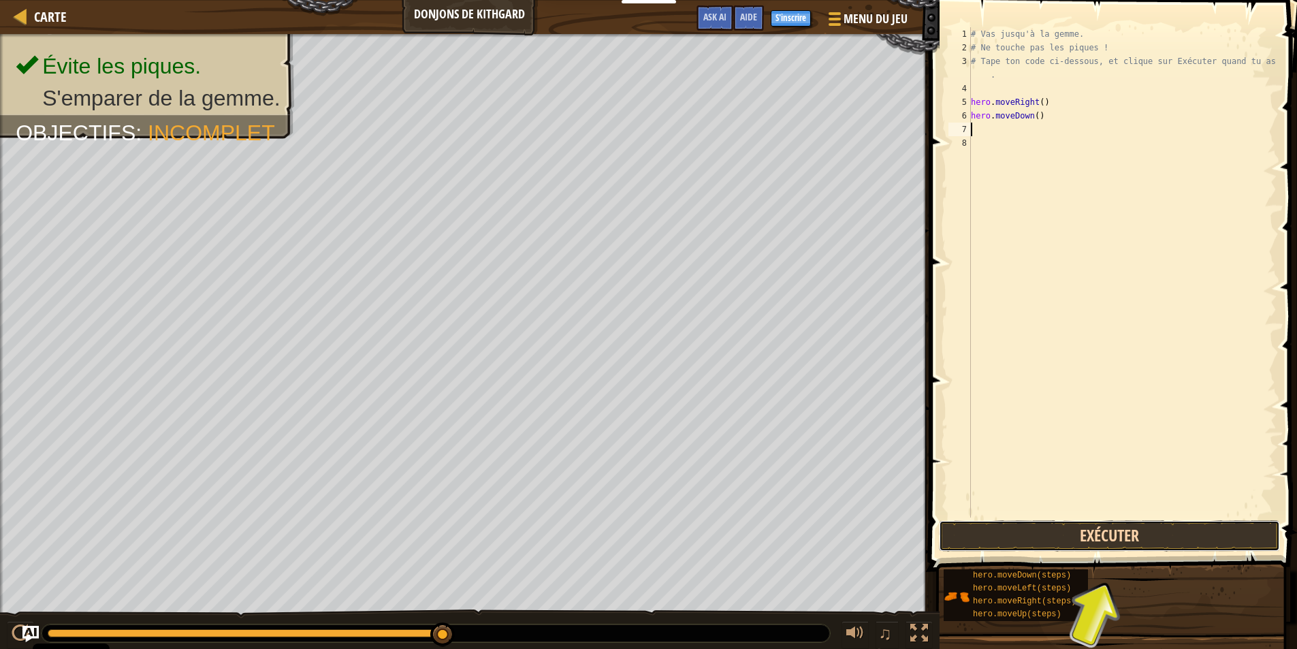
click at [1006, 538] on button "Exécuter" at bounding box center [1109, 535] width 341 height 31
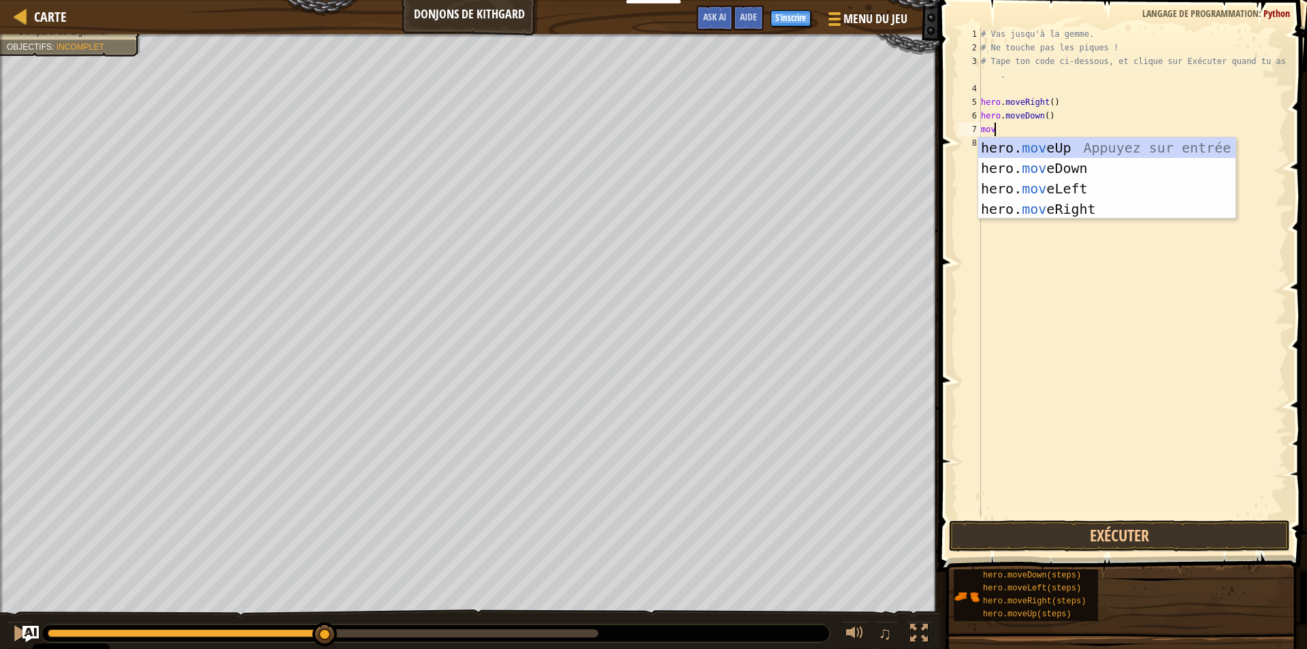
type textarea "move"
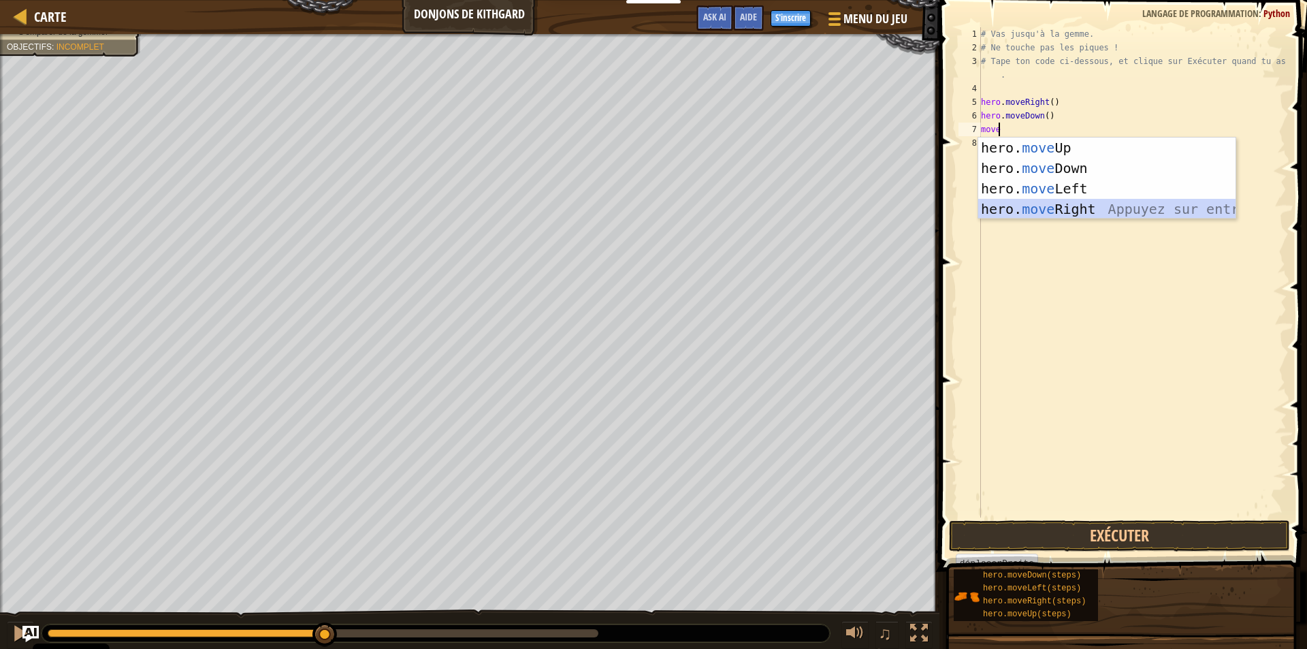
click at [1060, 206] on div "hero. move Up Appuyez sur entrée hero. move Down Appuyez sur entrée hero. move …" at bounding box center [1106, 199] width 257 height 123
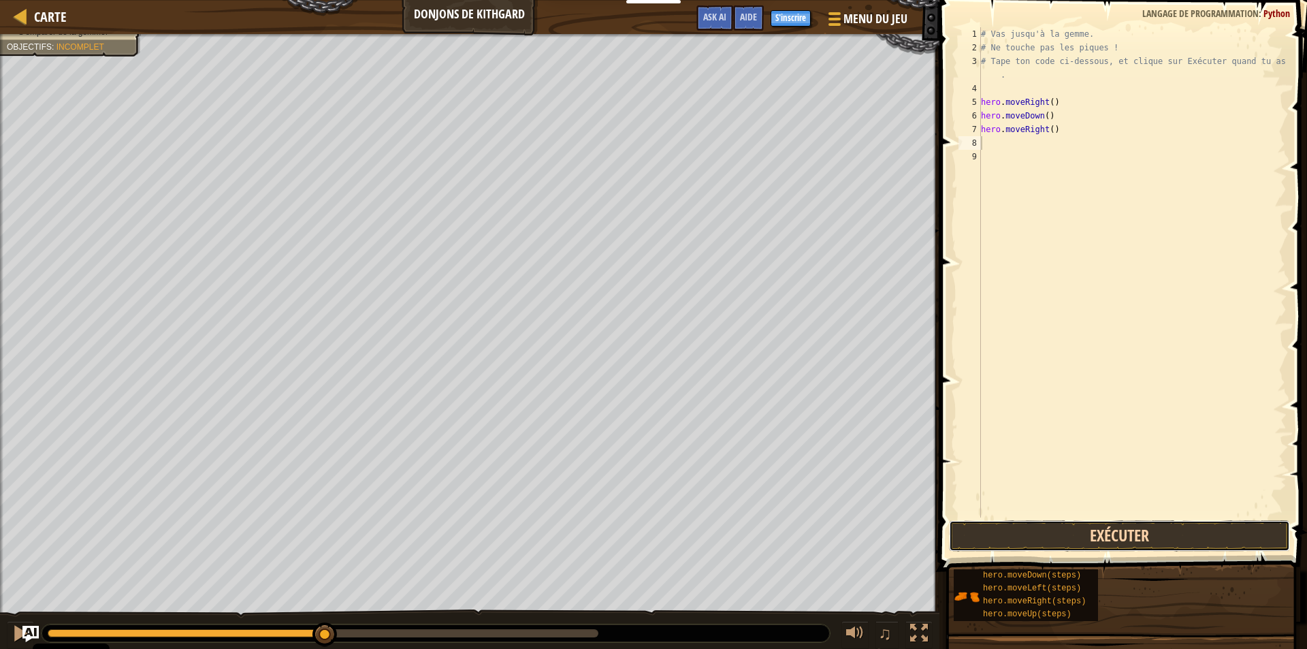
click at [1033, 541] on button "Exécuter" at bounding box center [1119, 535] width 341 height 31
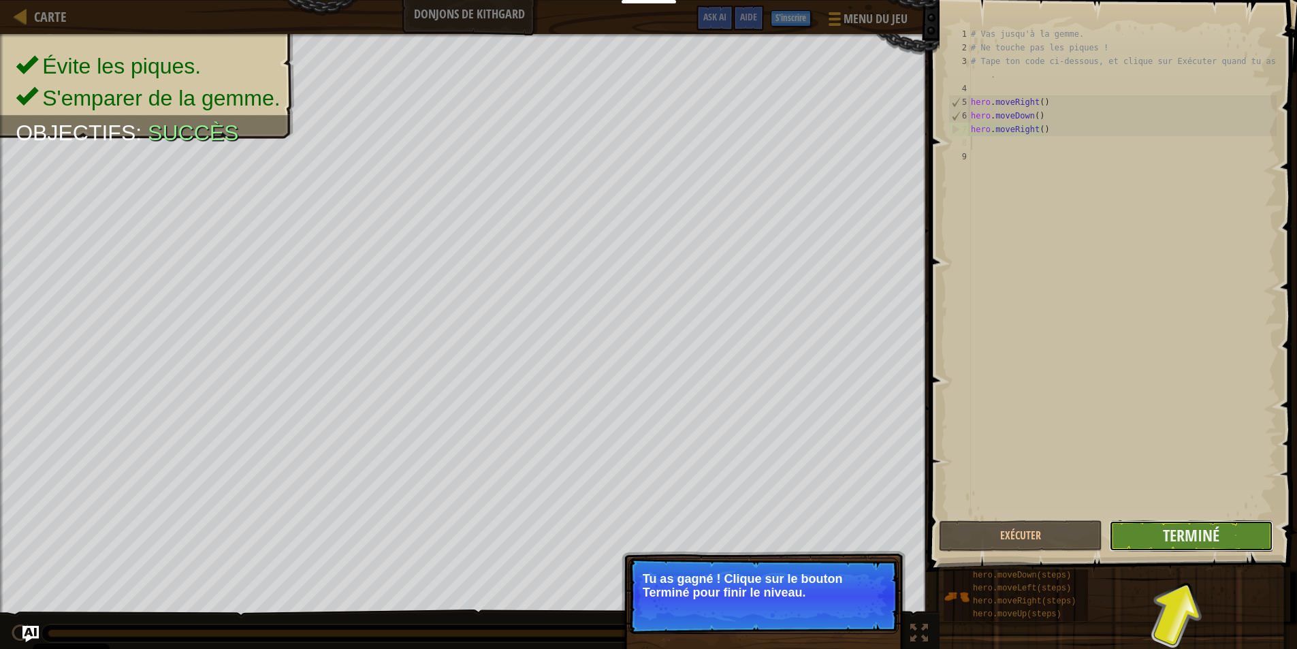
click at [1155, 540] on button "Terminé" at bounding box center [1190, 535] width 163 height 31
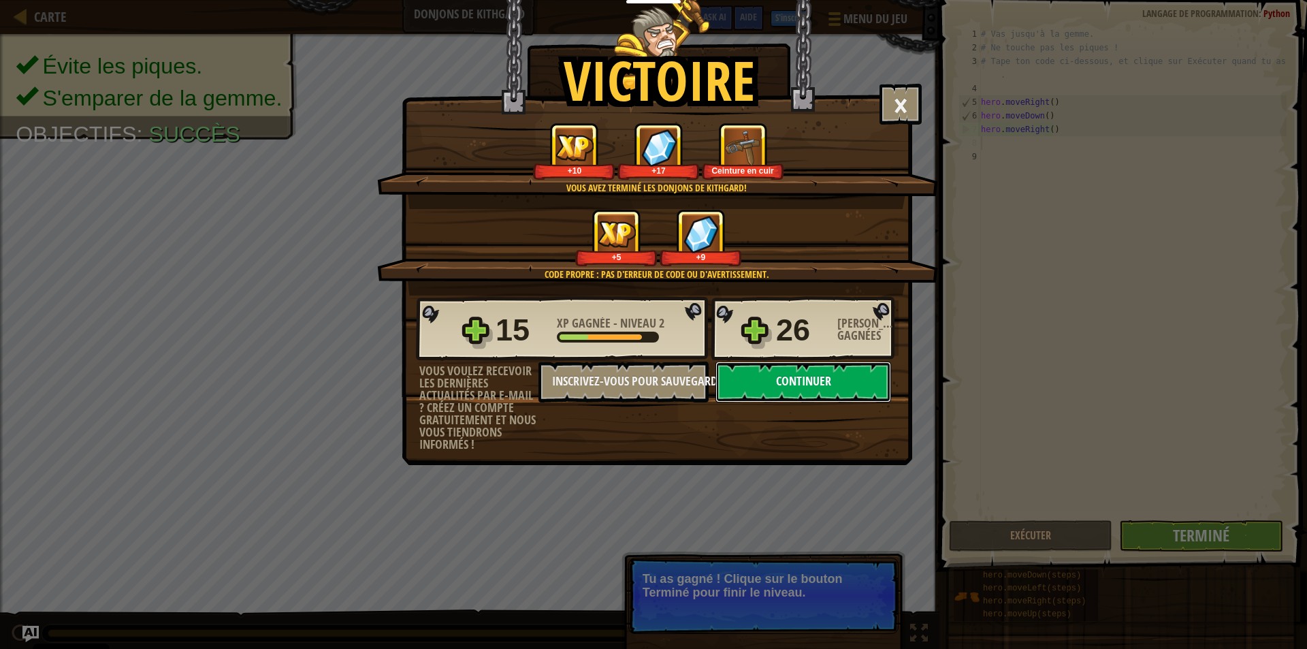
click at [777, 382] on button "Continuer" at bounding box center [803, 381] width 176 height 41
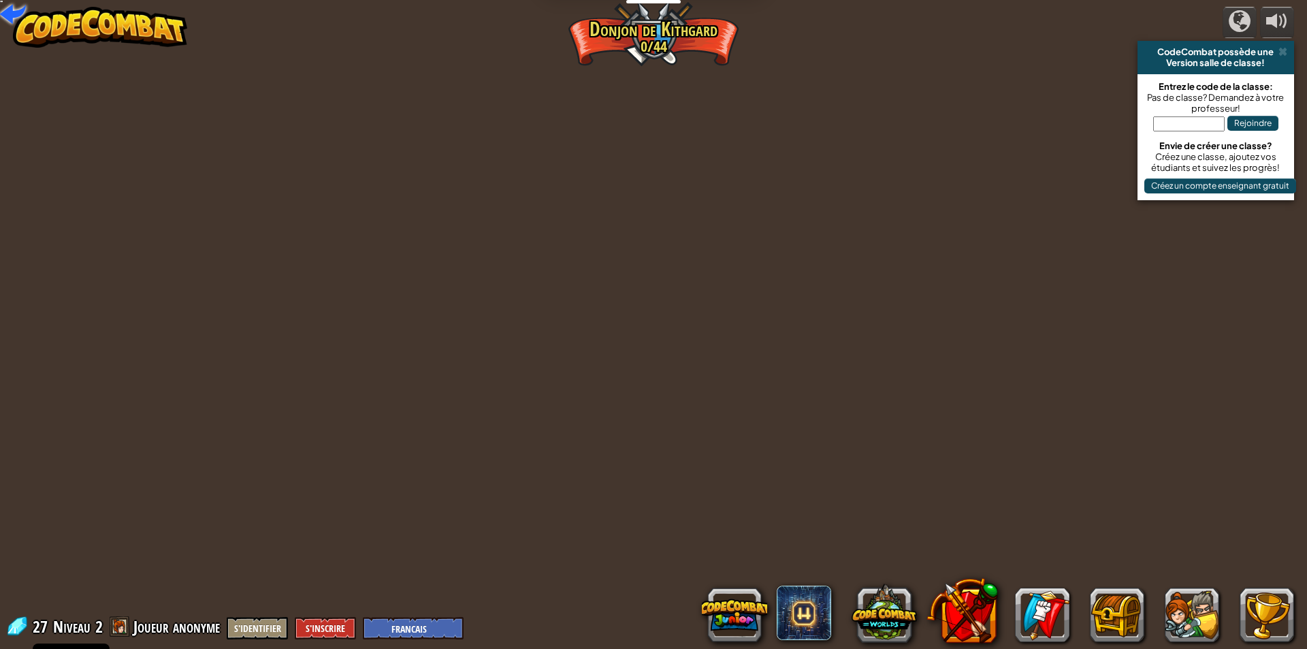
select select "fr"
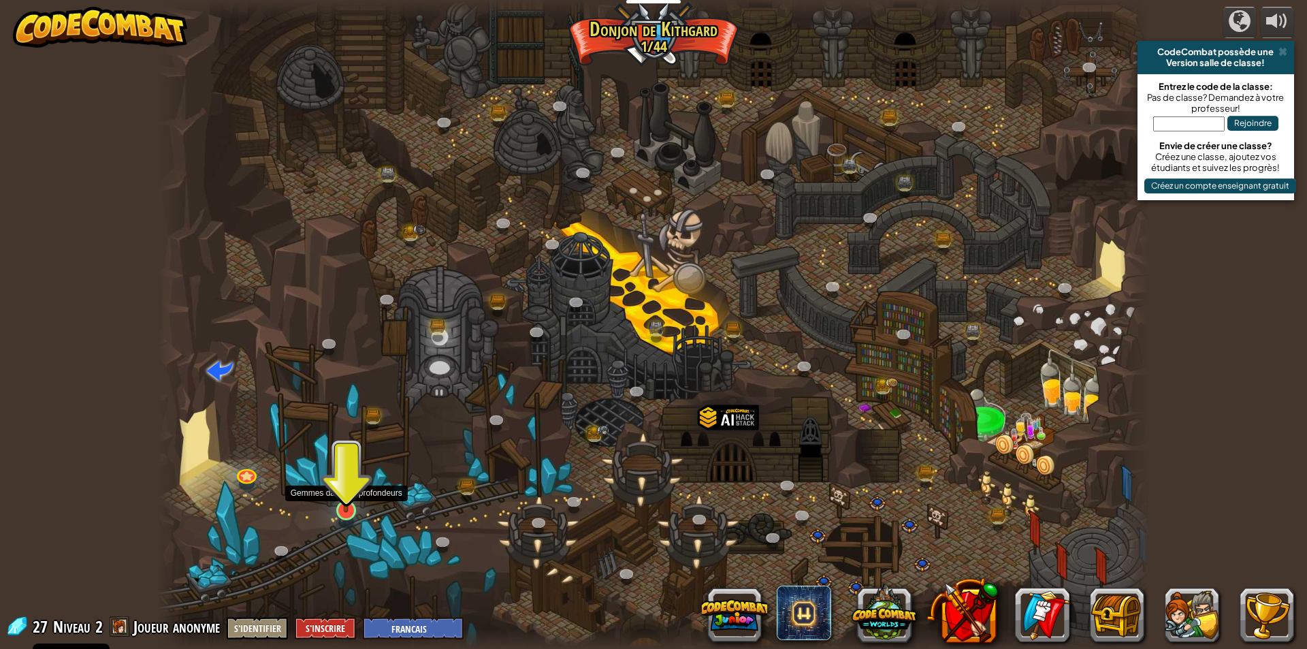
click at [344, 507] on img at bounding box center [346, 481] width 27 height 61
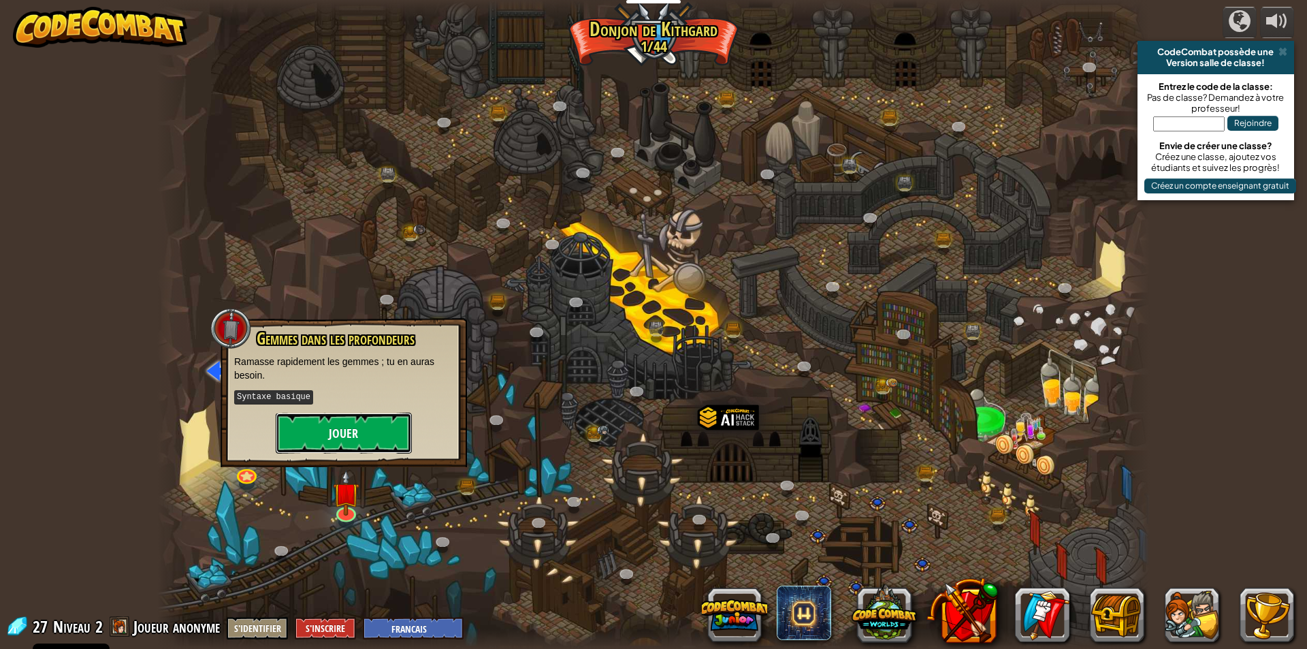
click at [351, 440] on button "Jouer" at bounding box center [344, 433] width 136 height 41
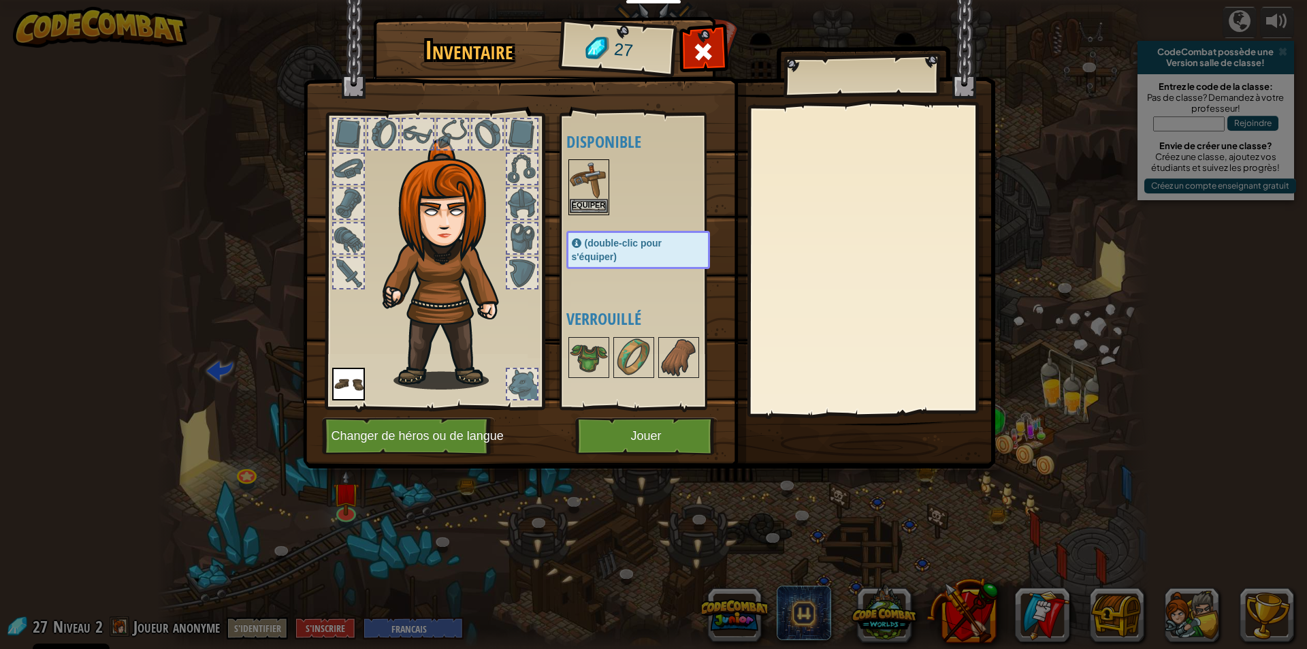
click at [585, 169] on img at bounding box center [589, 180] width 38 height 38
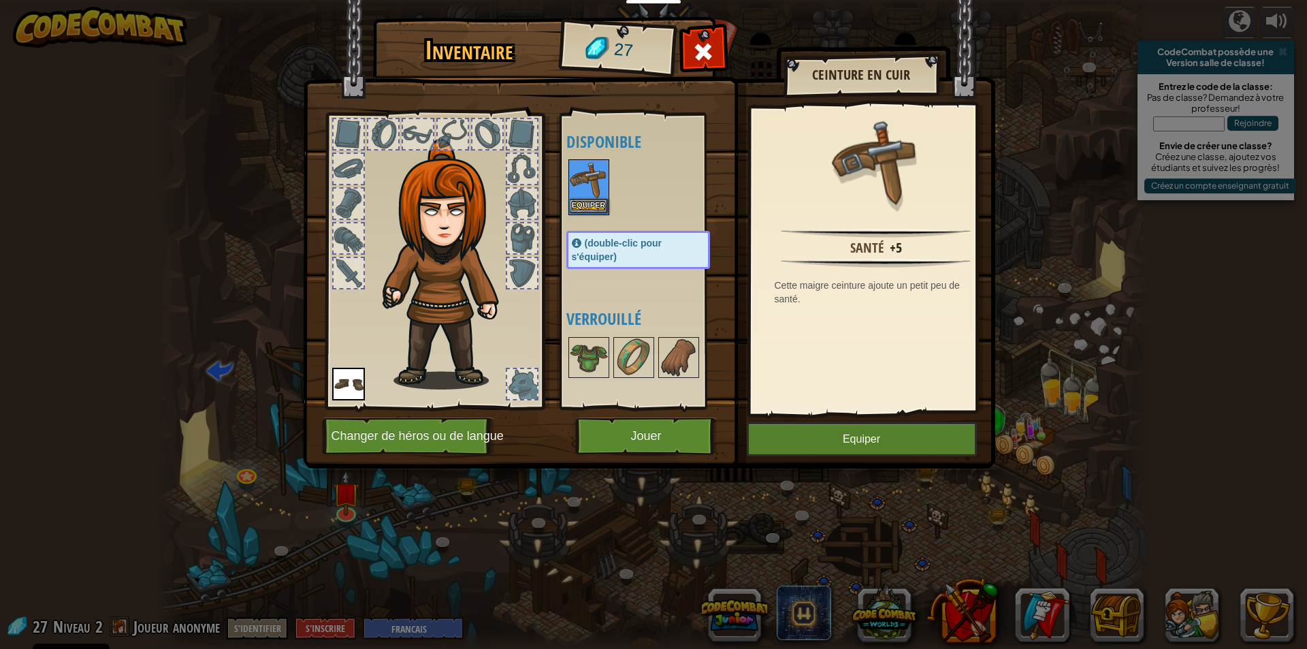
click at [585, 169] on img at bounding box center [589, 180] width 38 height 38
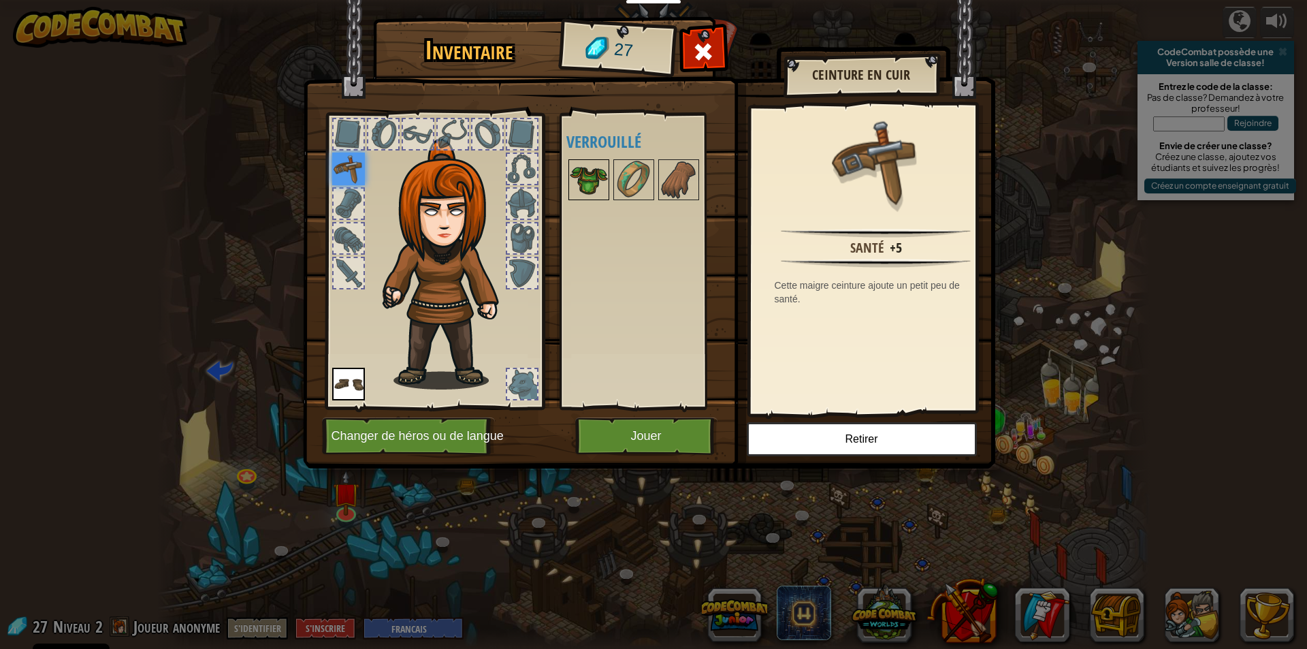
click at [592, 184] on img at bounding box center [589, 180] width 38 height 38
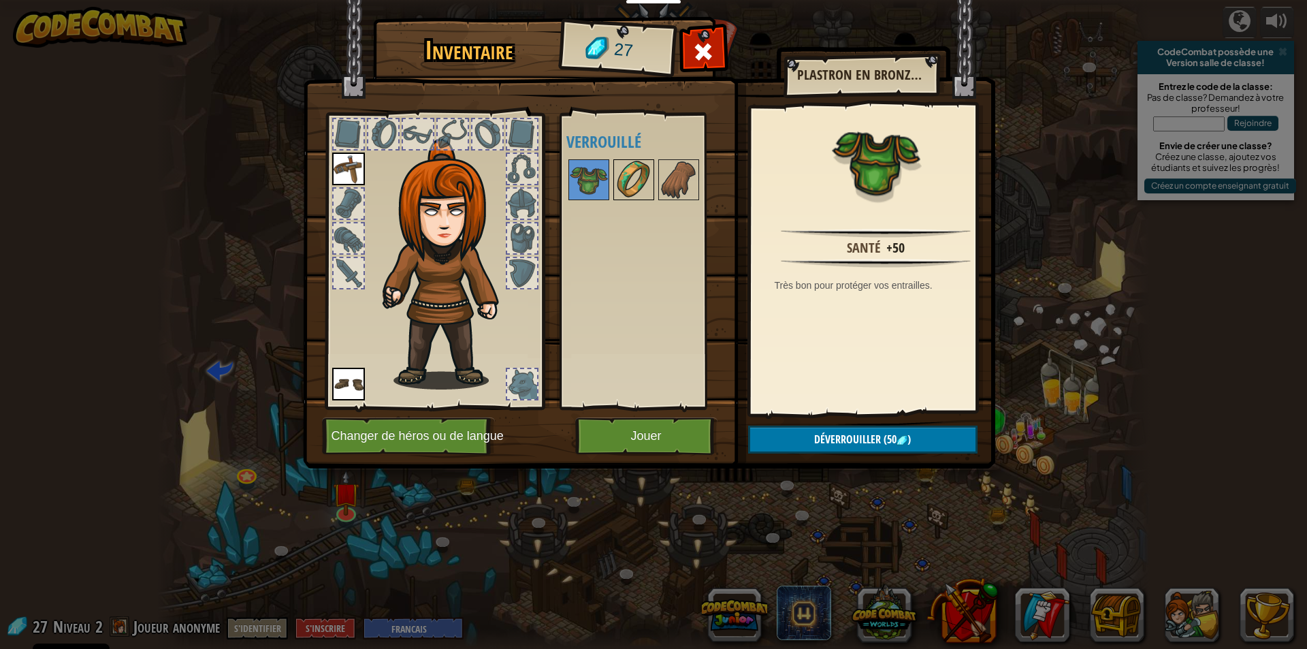
click at [636, 194] on img at bounding box center [634, 180] width 38 height 38
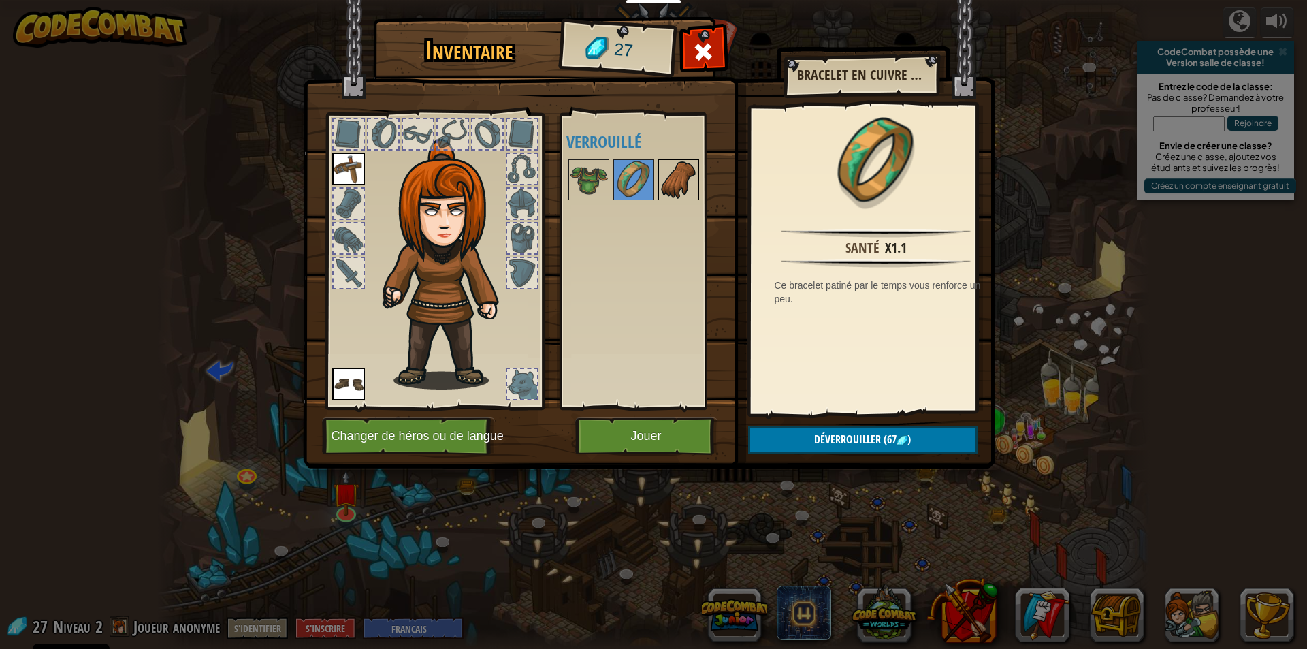
click at [674, 187] on img at bounding box center [679, 180] width 38 height 38
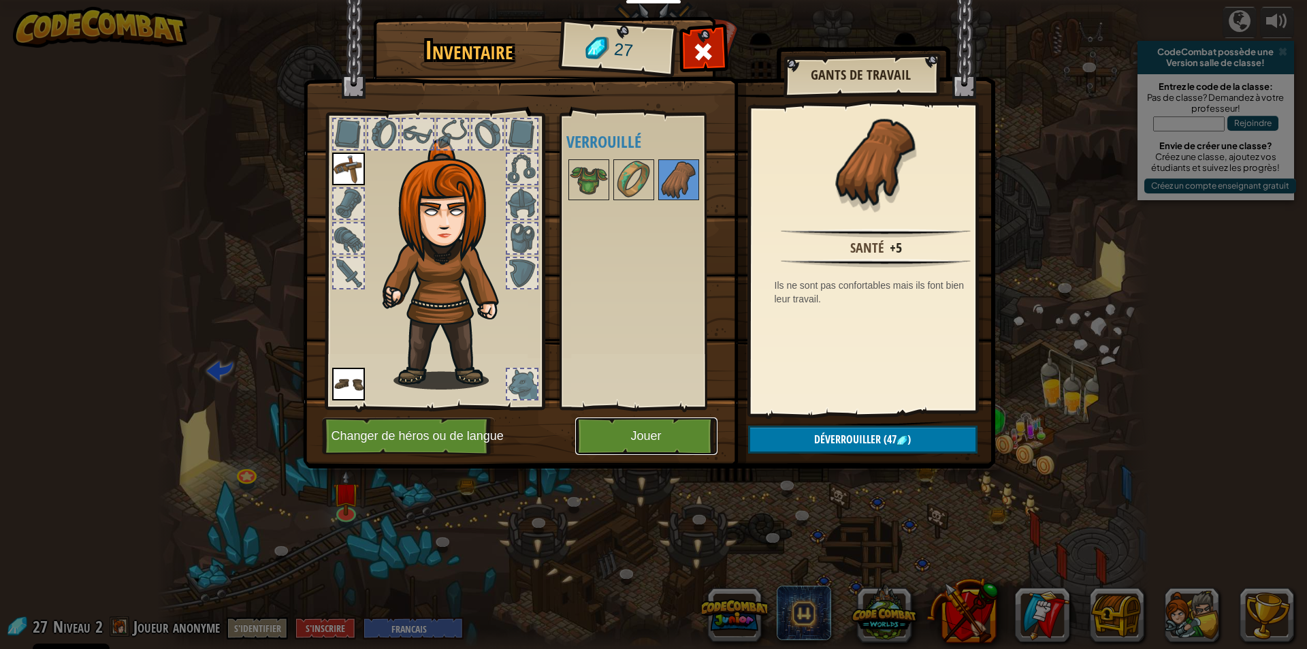
click at [624, 438] on button "Jouer" at bounding box center [646, 435] width 142 height 37
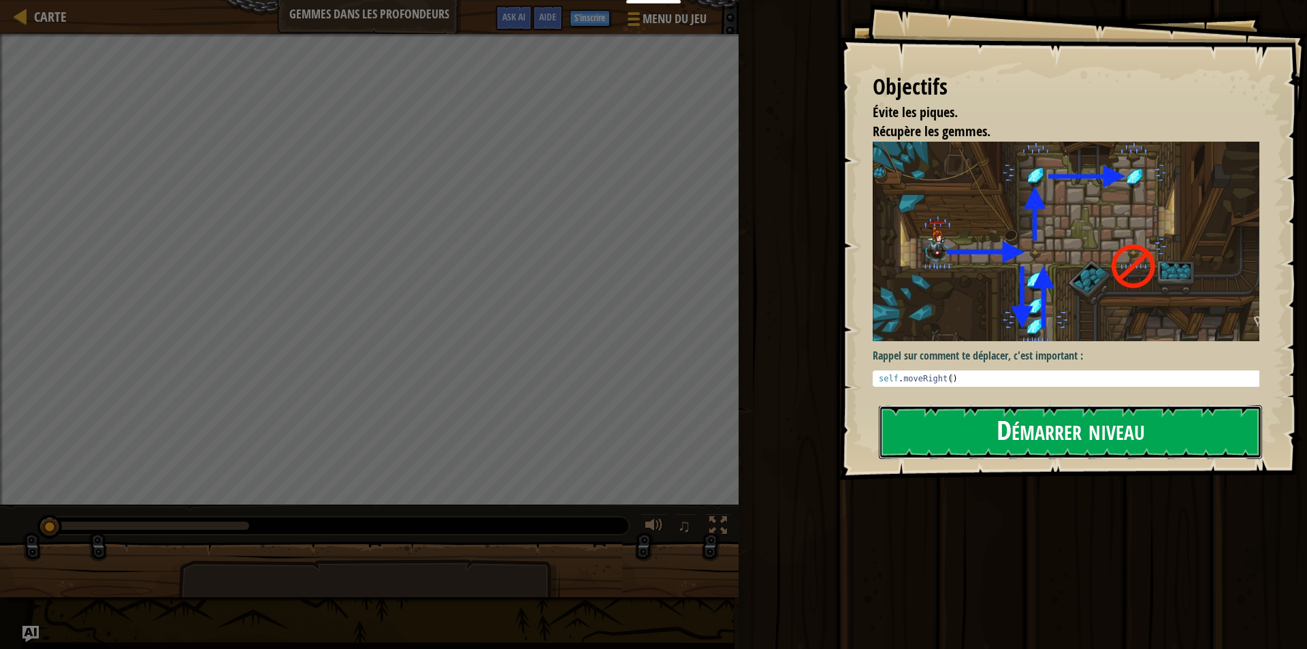
click at [952, 405] on button "Démarrer niveau" at bounding box center [1070, 432] width 383 height 54
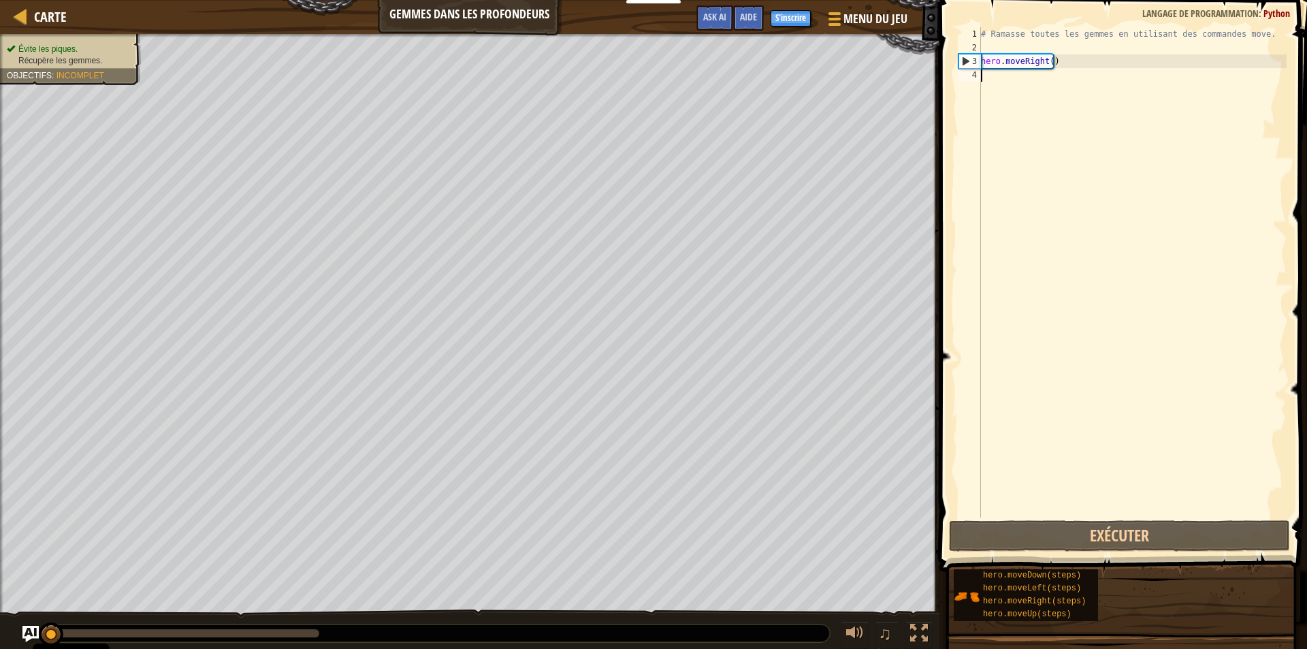
scroll to position [6, 0]
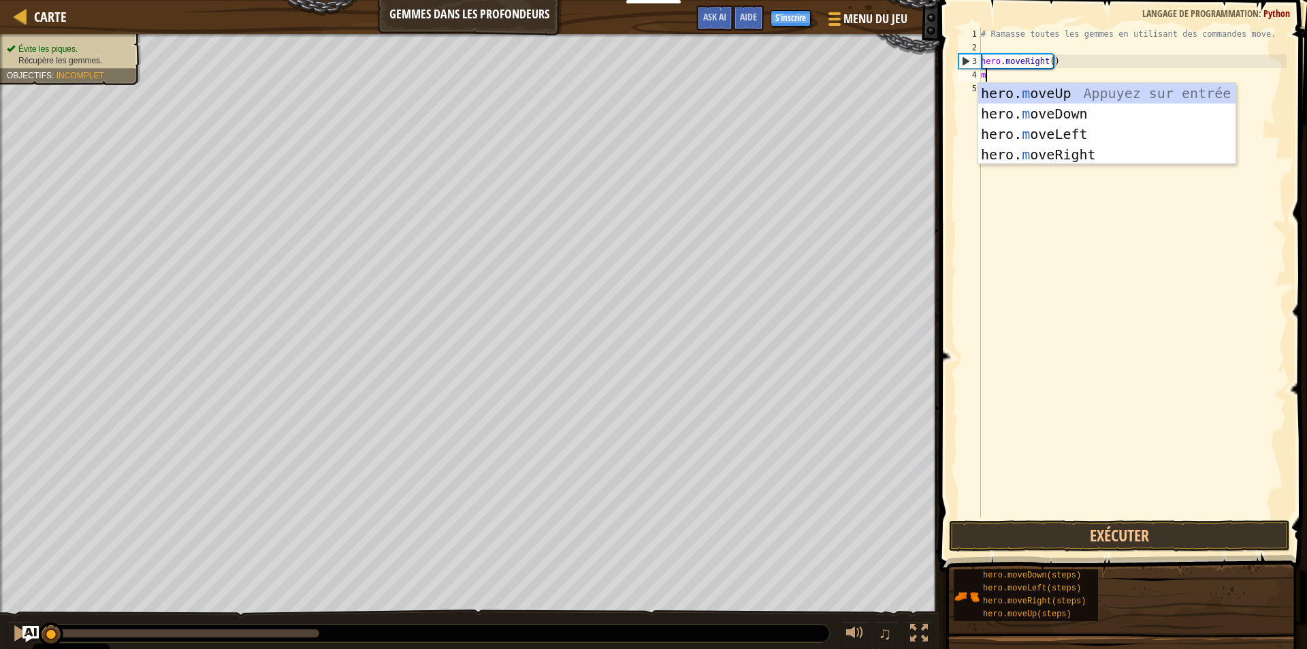
type textarea "mo"
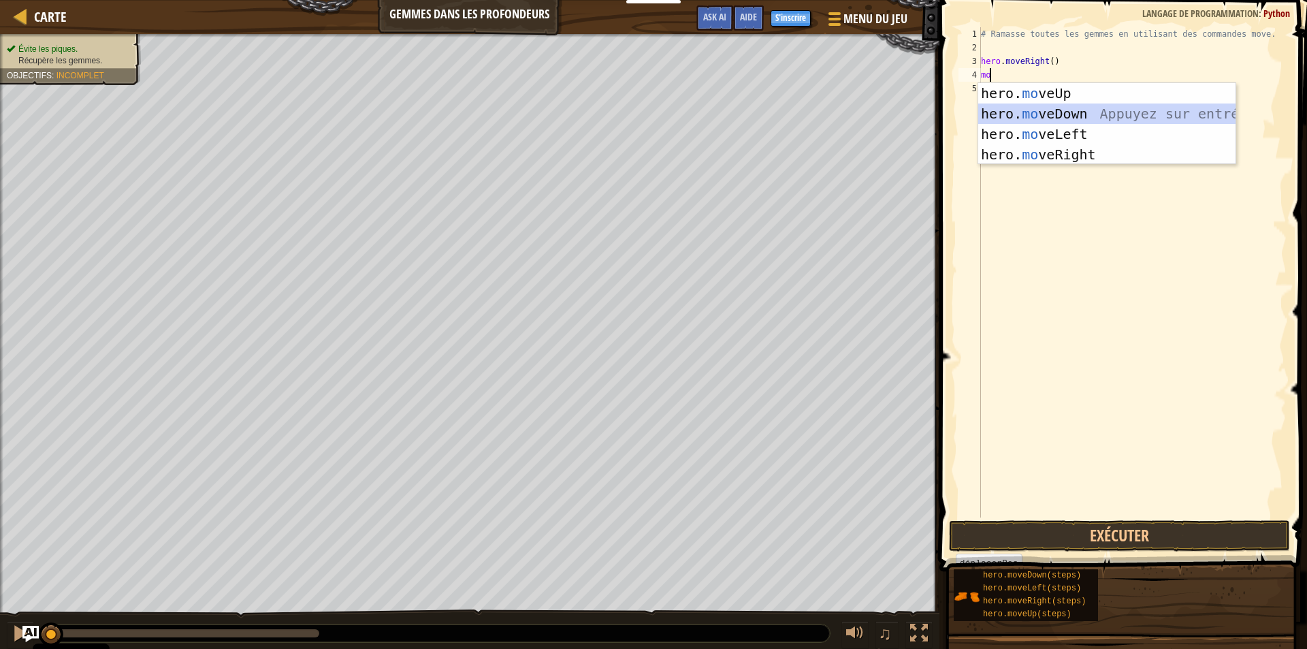
click at [1108, 109] on div "hero. mo veUp Appuyez sur entrée hero. mo veDown Appuyez sur entrée hero. mo ve…" at bounding box center [1106, 144] width 257 height 123
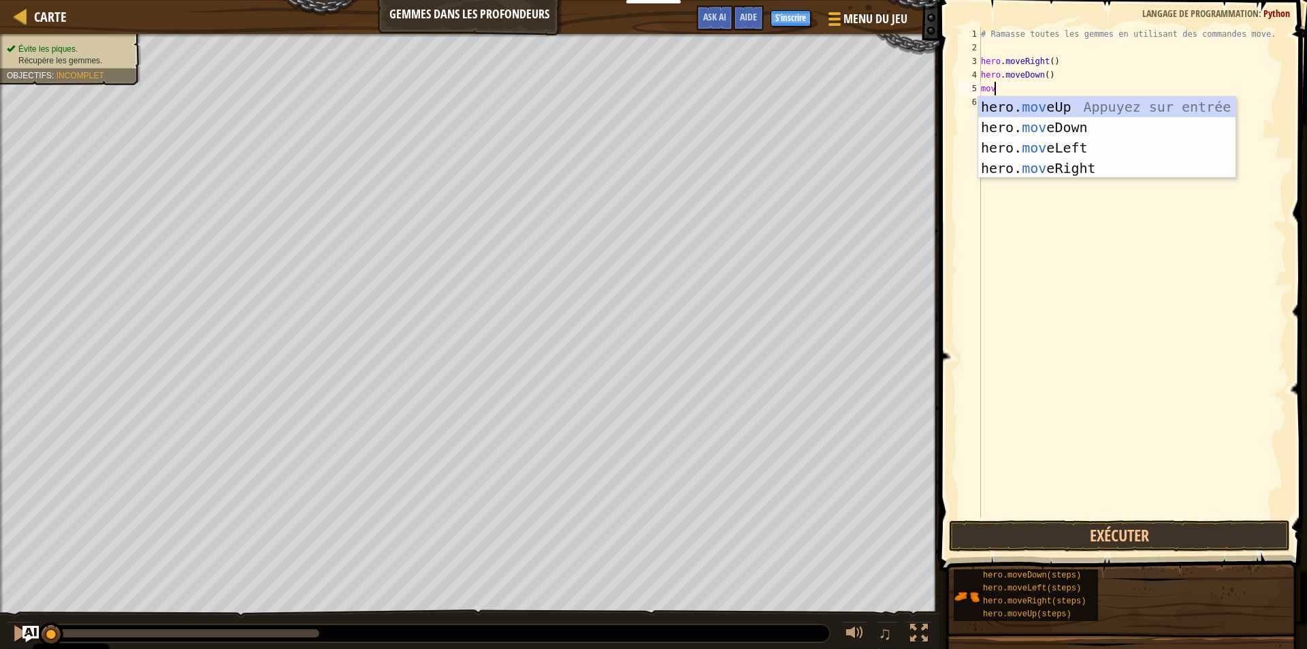
type textarea "move"
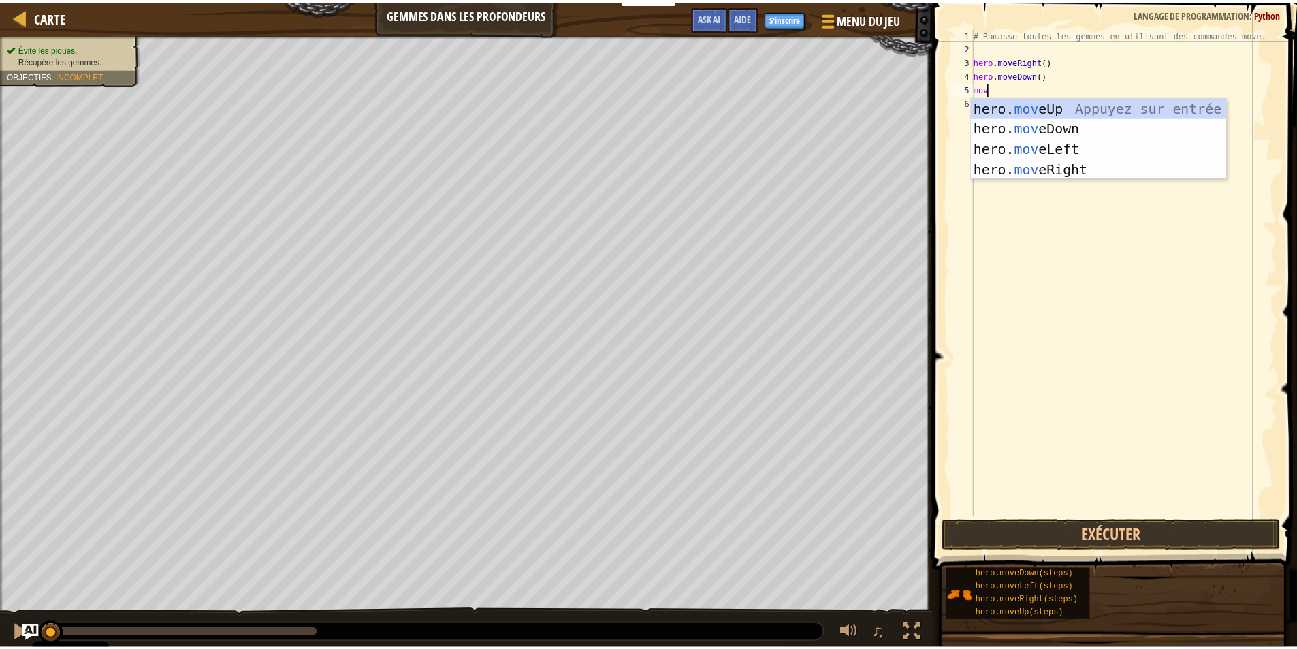
scroll to position [6, 1]
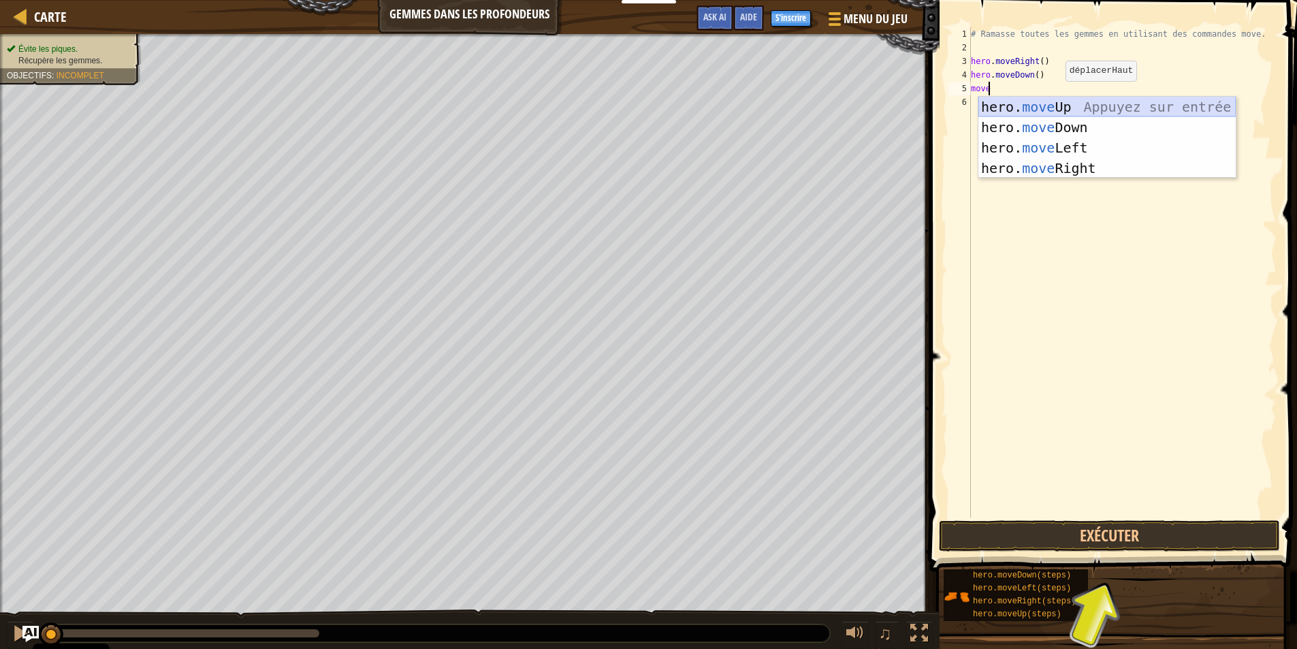
click at [1058, 98] on div "hero. move Up Appuyez sur entrée hero. move Down Appuyez sur entrée hero. move …" at bounding box center [1106, 158] width 257 height 123
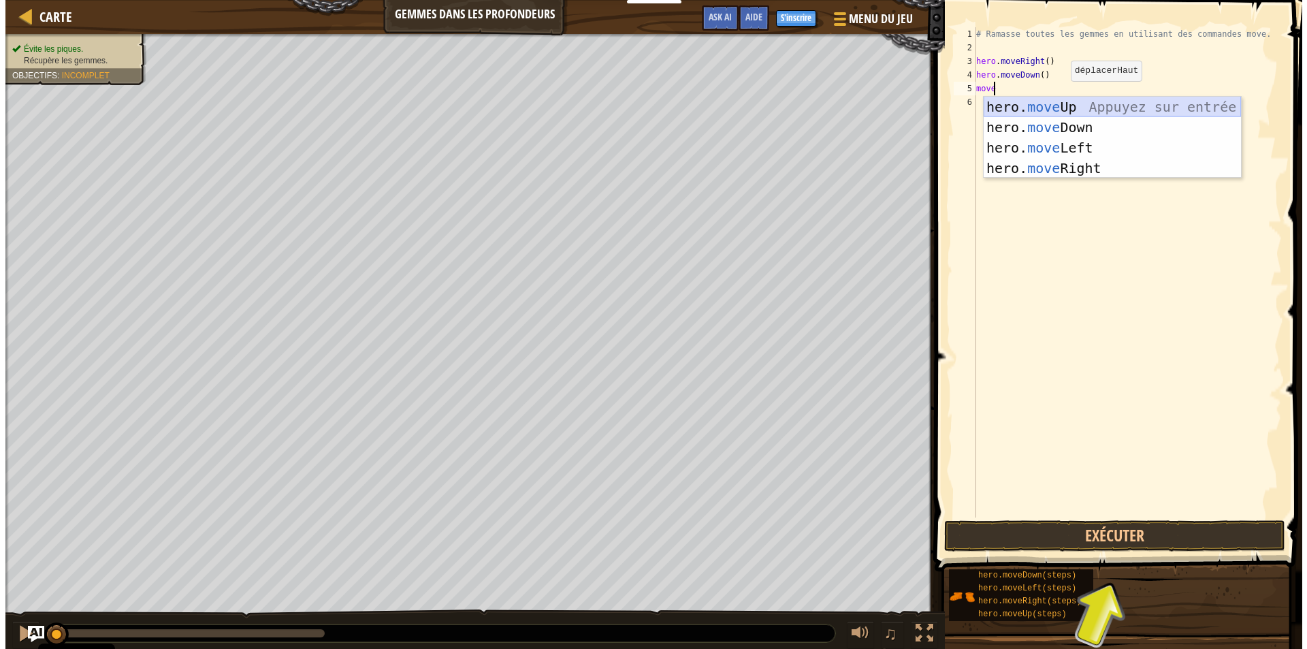
scroll to position [6, 0]
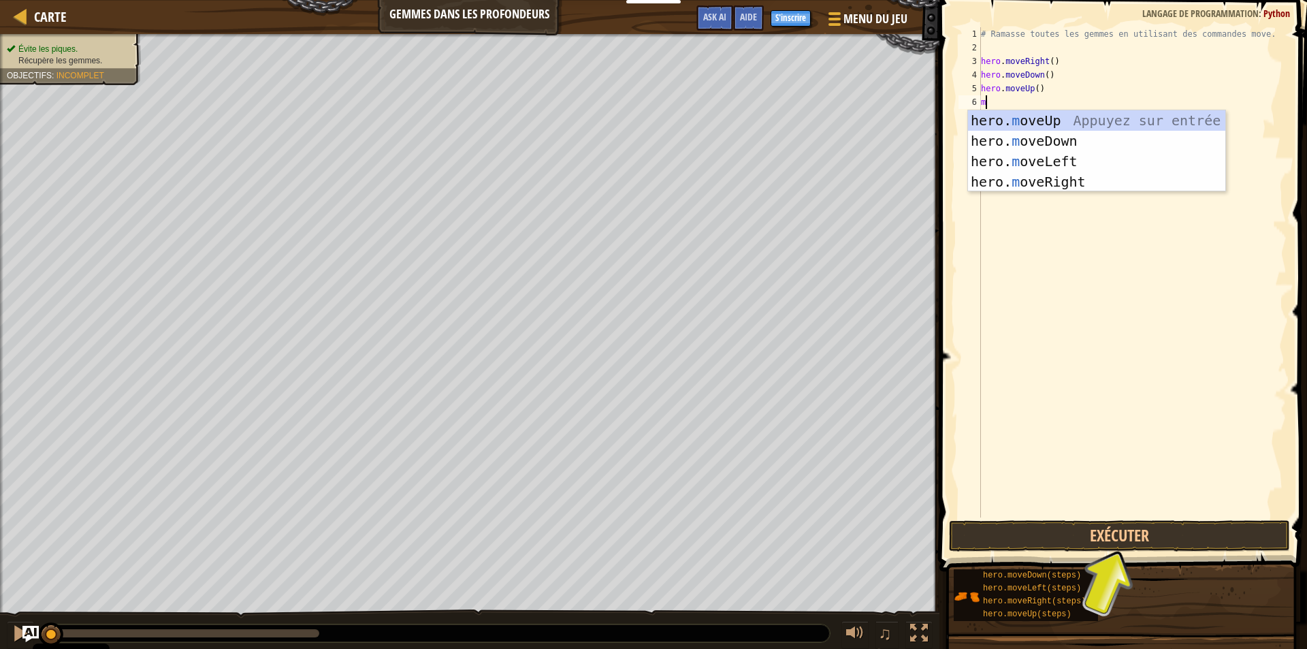
type textarea "mo"
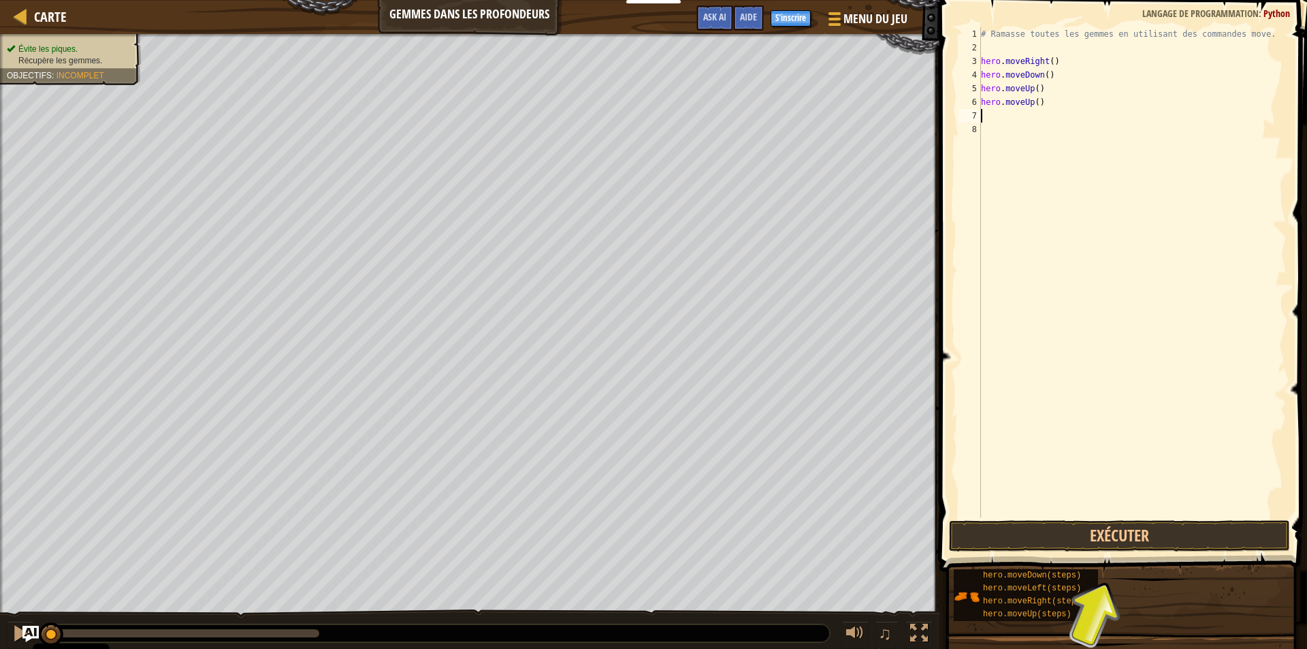
type textarea "m"
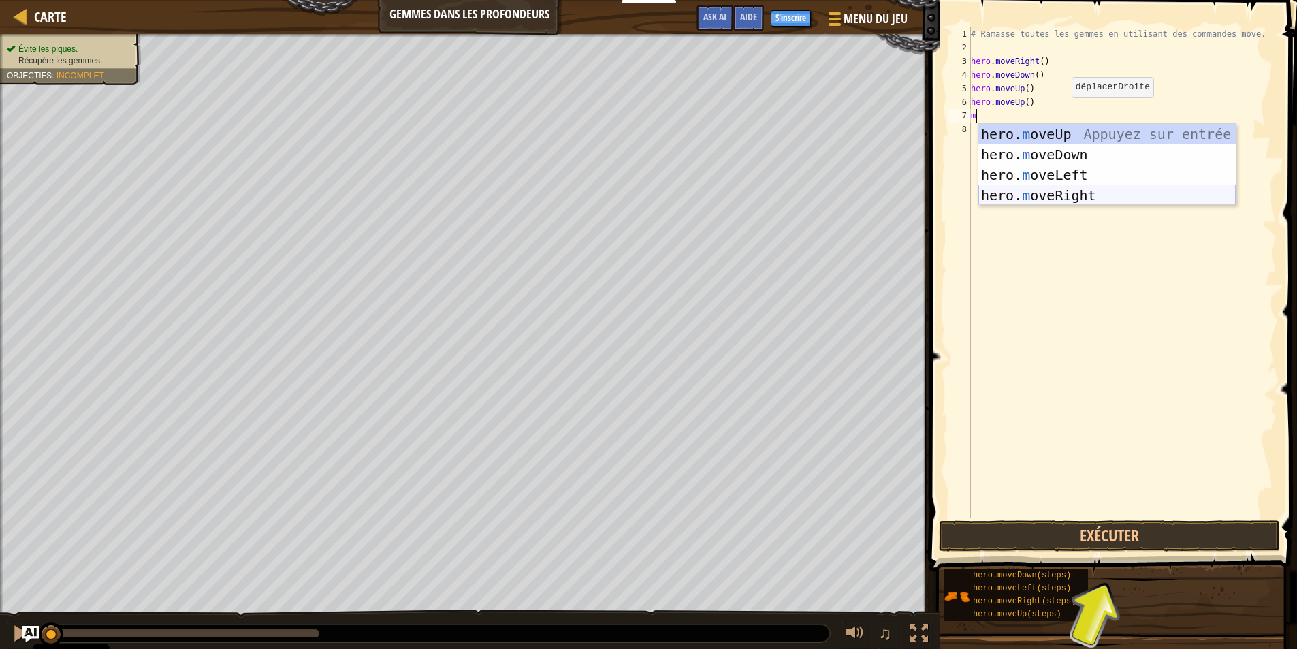
click at [1051, 195] on div "hero. m oveUp Appuyez sur entrée hero. m oveDown Appuyez sur entrée hero. m ove…" at bounding box center [1106, 185] width 257 height 123
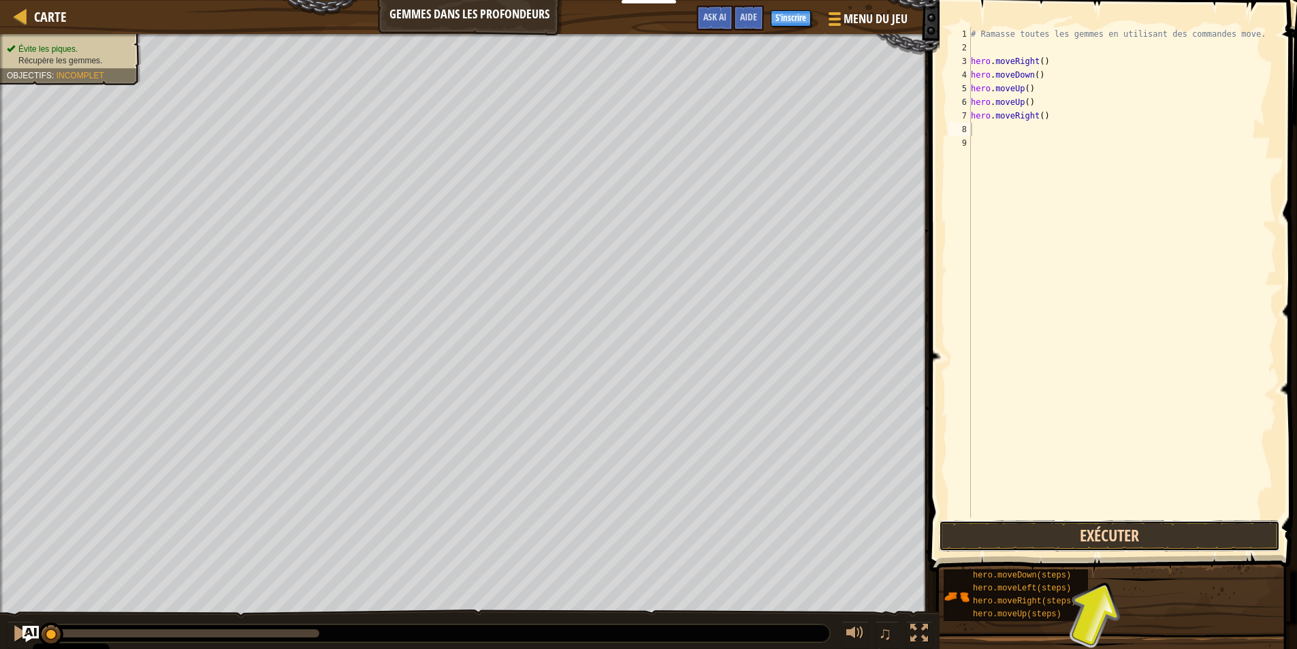
click at [1029, 540] on button "Exécuter" at bounding box center [1109, 535] width 341 height 31
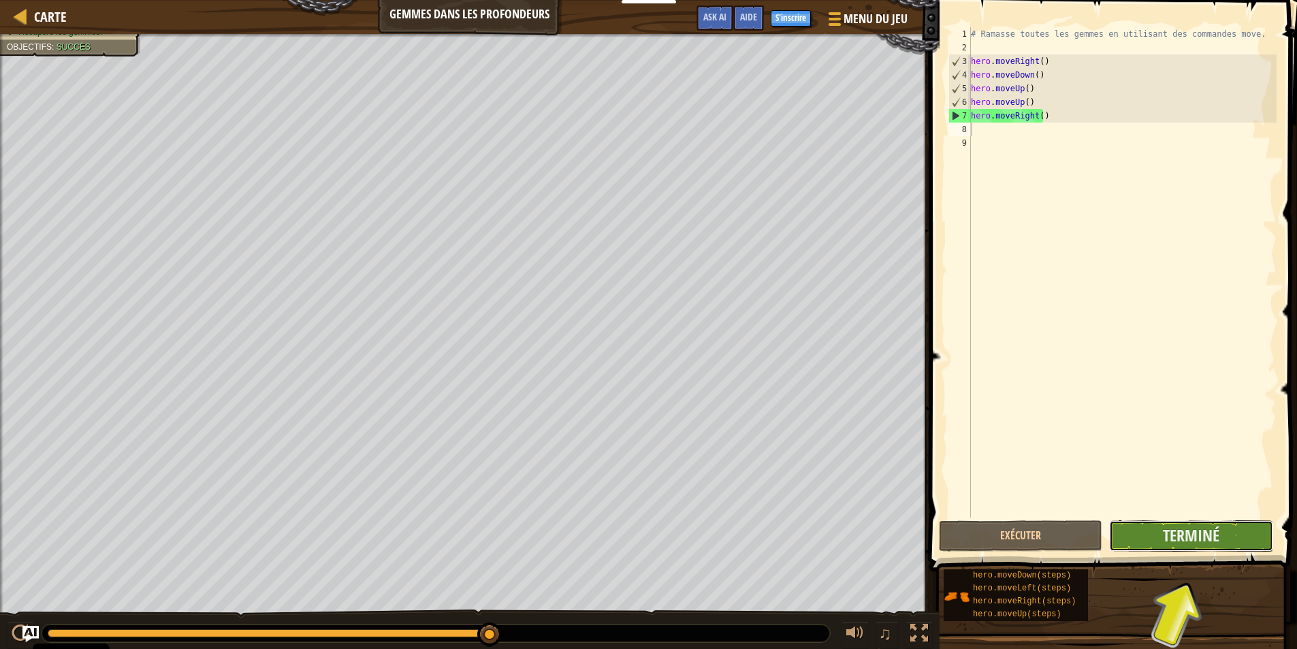
click at [1145, 540] on button "Terminé" at bounding box center [1190, 535] width 163 height 31
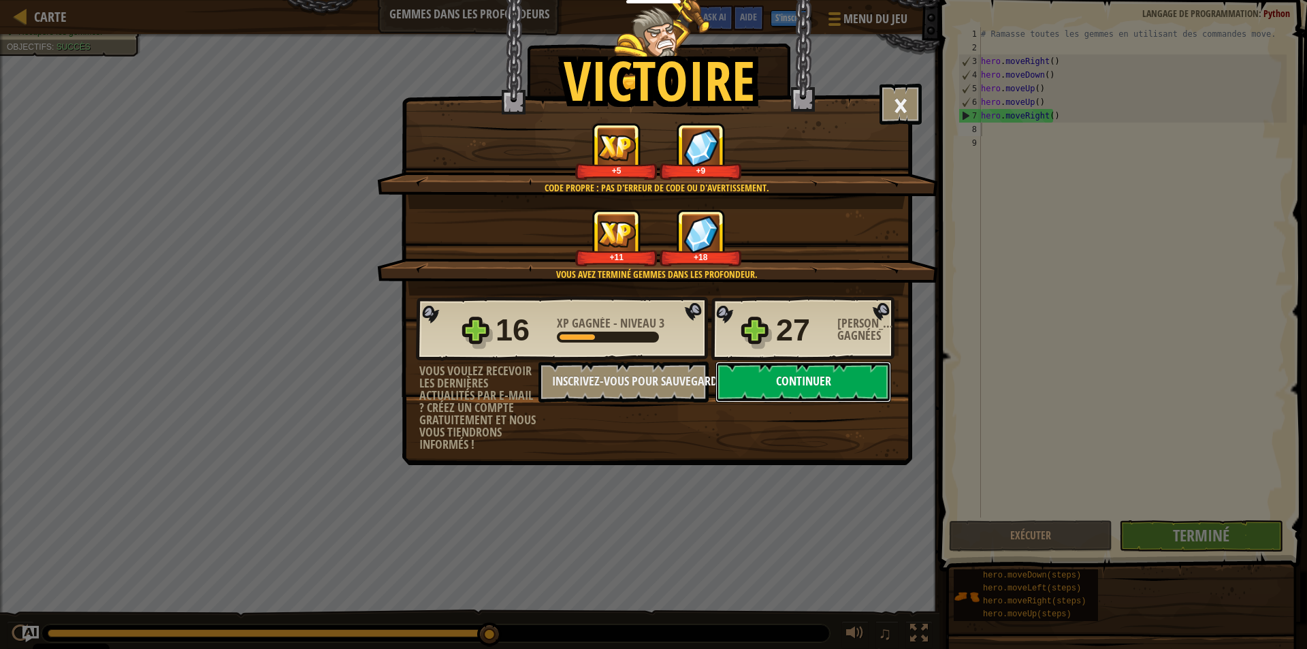
click at [809, 391] on button "Continuer" at bounding box center [803, 381] width 176 height 41
select select "fr"
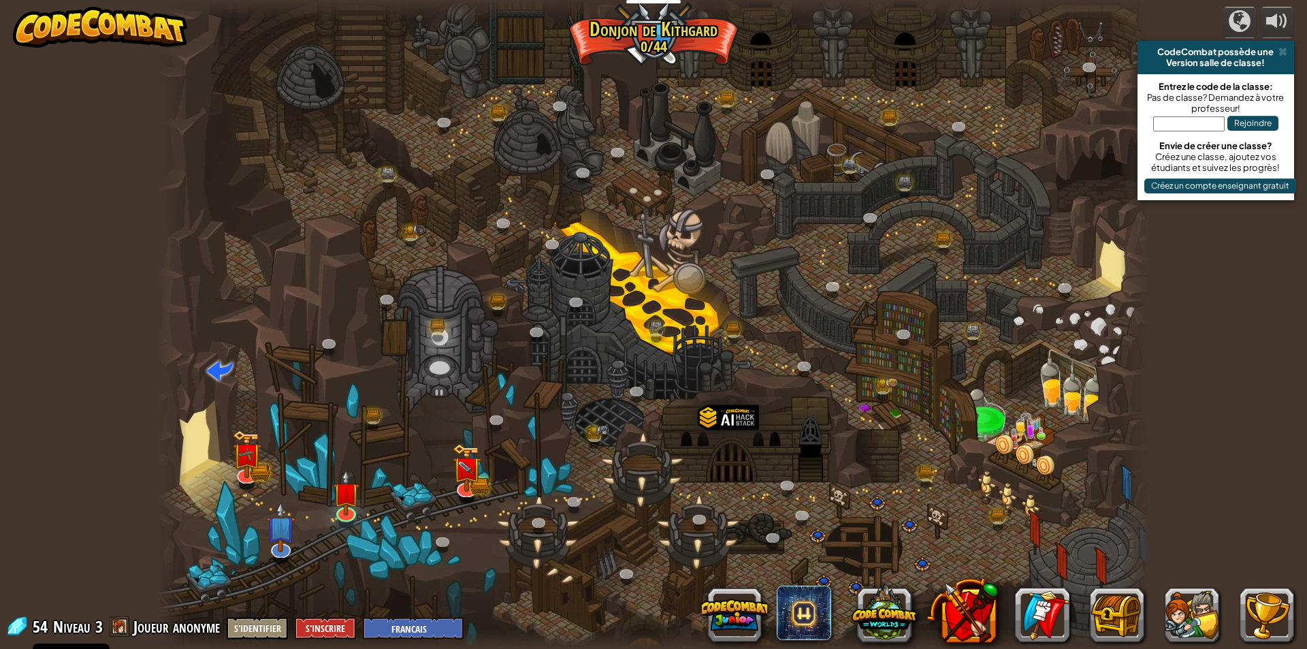
select select "fr"
click at [467, 480] on img at bounding box center [466, 458] width 27 height 59
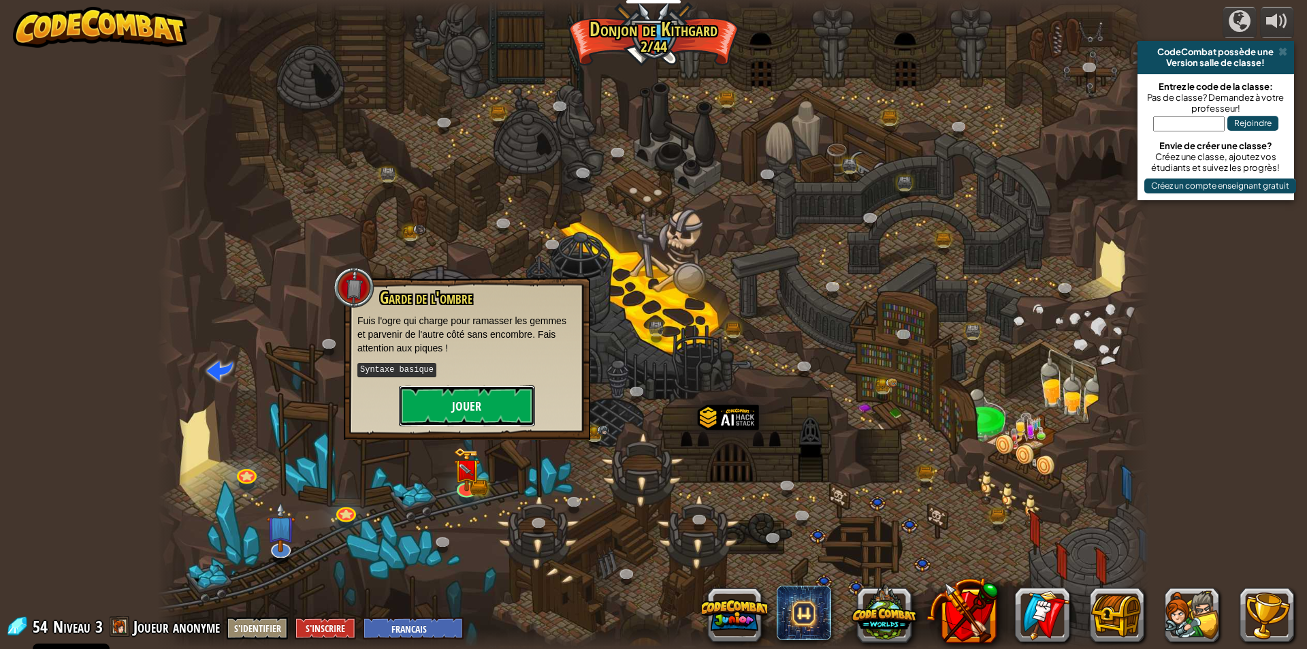
click at [512, 397] on button "Jouer" at bounding box center [467, 405] width 136 height 41
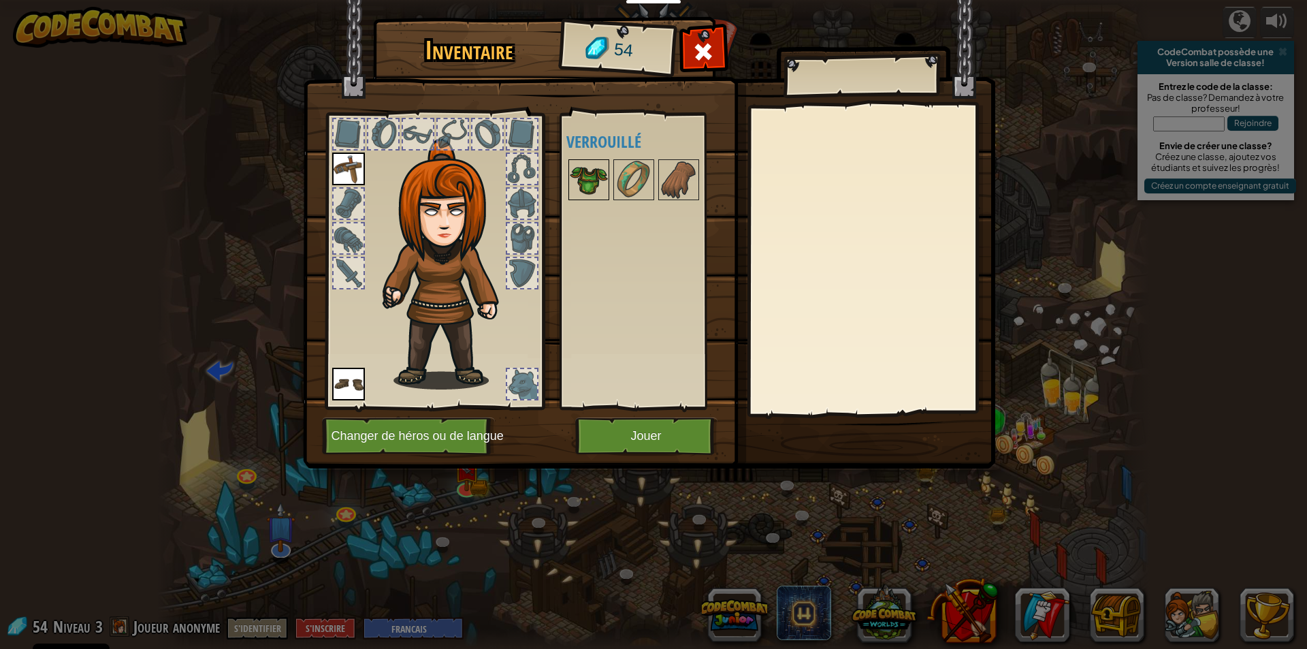
click at [604, 170] on img at bounding box center [589, 180] width 38 height 38
